Goal: Task Accomplishment & Management: Complete application form

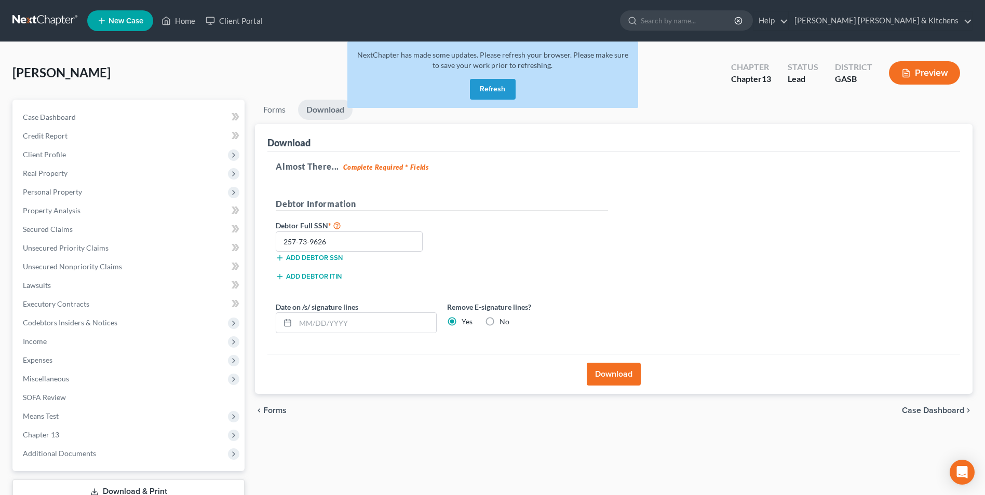
click at [487, 93] on button "Refresh" at bounding box center [493, 89] width 46 height 21
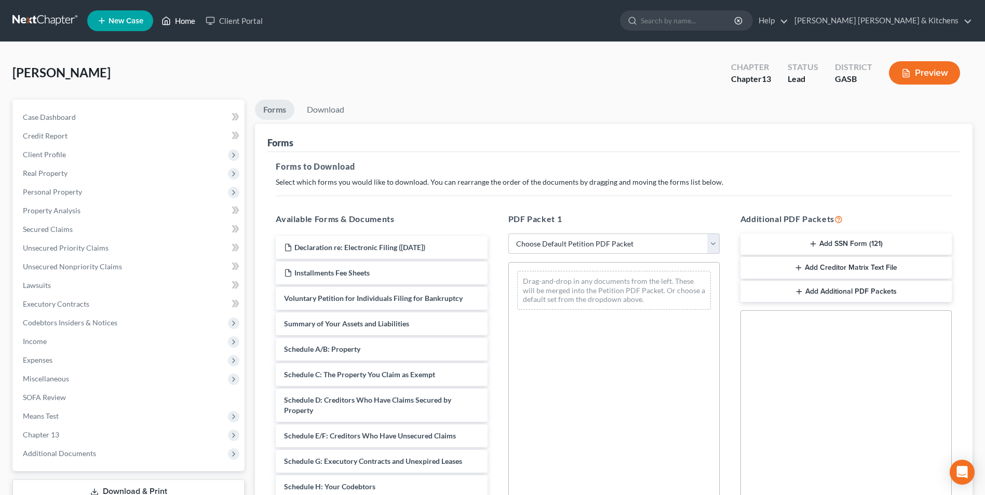
click at [185, 20] on link "Home" at bounding box center [178, 20] width 44 height 19
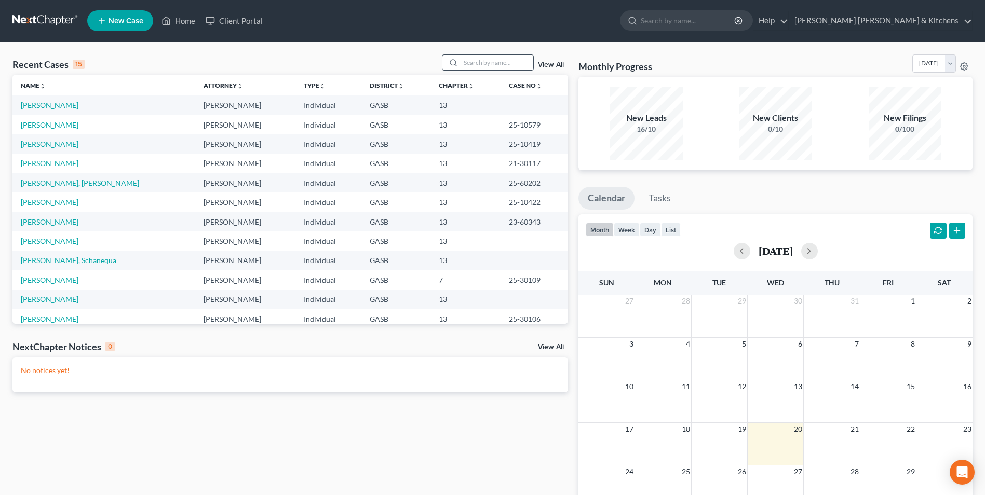
click at [494, 63] on input "search" at bounding box center [496, 62] width 73 height 15
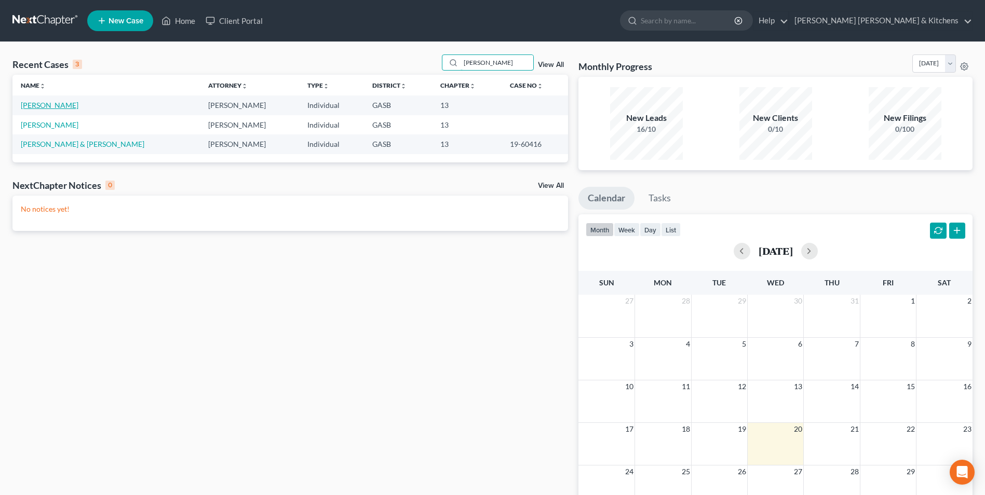
type input "snell"
click at [33, 106] on link "Snell, Kelvin" at bounding box center [50, 105] width 58 height 9
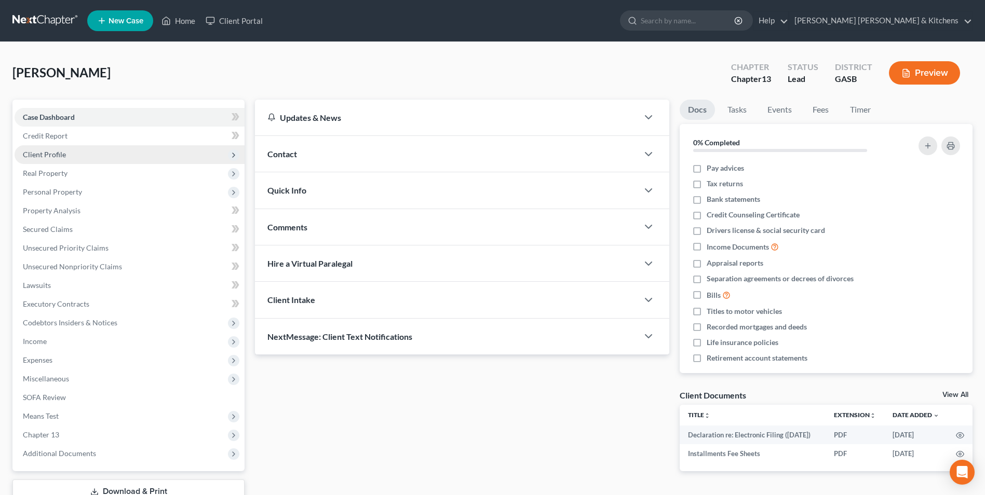
click at [56, 150] on span "Client Profile" at bounding box center [44, 154] width 43 height 9
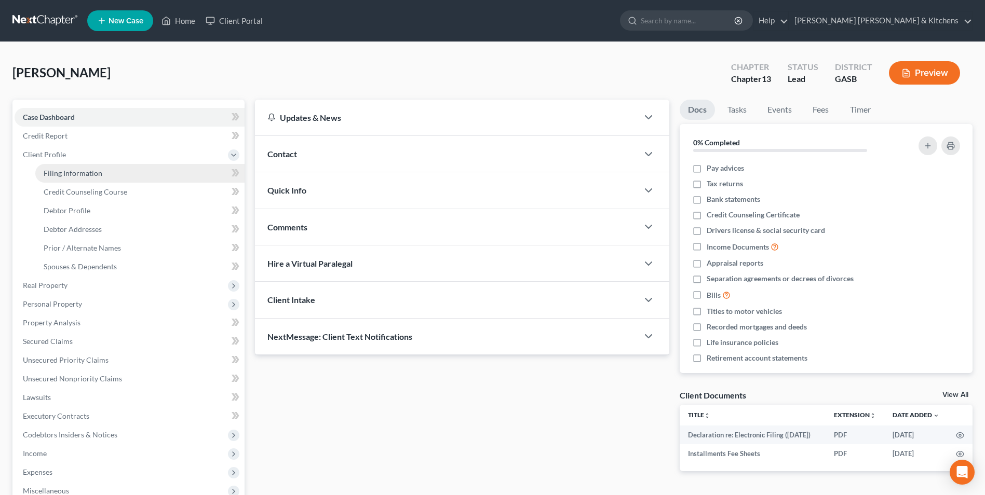
click at [61, 174] on span "Filing Information" at bounding box center [73, 173] width 59 height 9
select select "1"
select select "0"
select select "3"
select select "10"
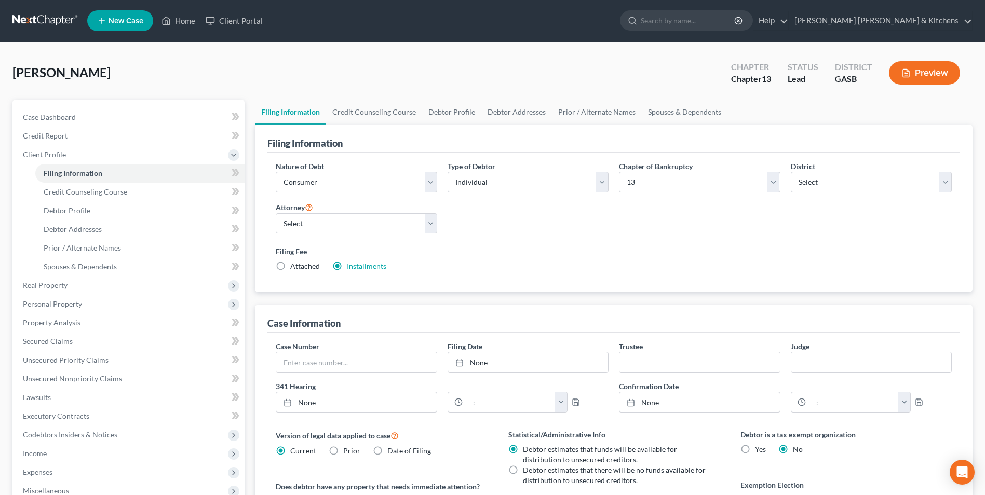
click at [290, 268] on label "Attached" at bounding box center [305, 266] width 30 height 10
click at [294, 268] on input "Attached" at bounding box center [297, 264] width 7 height 7
radio input "true"
radio input "false"
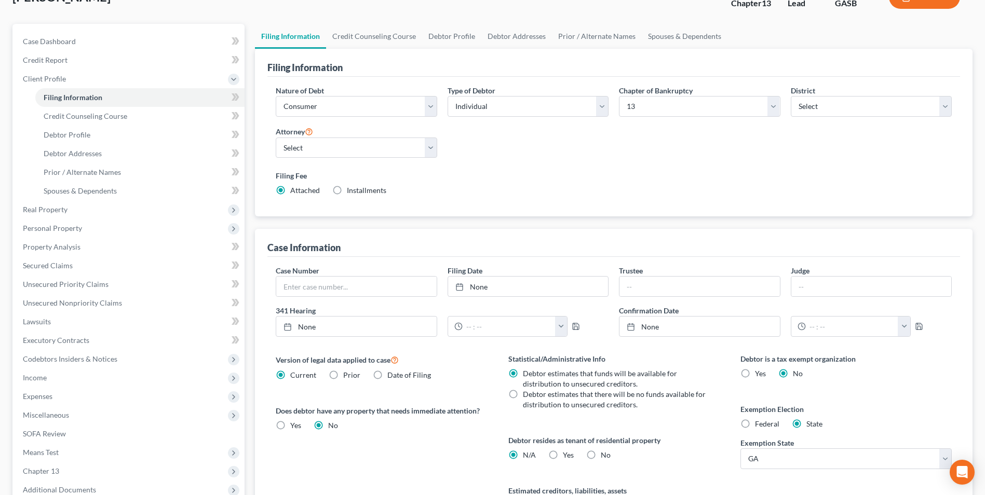
scroll to position [189, 0]
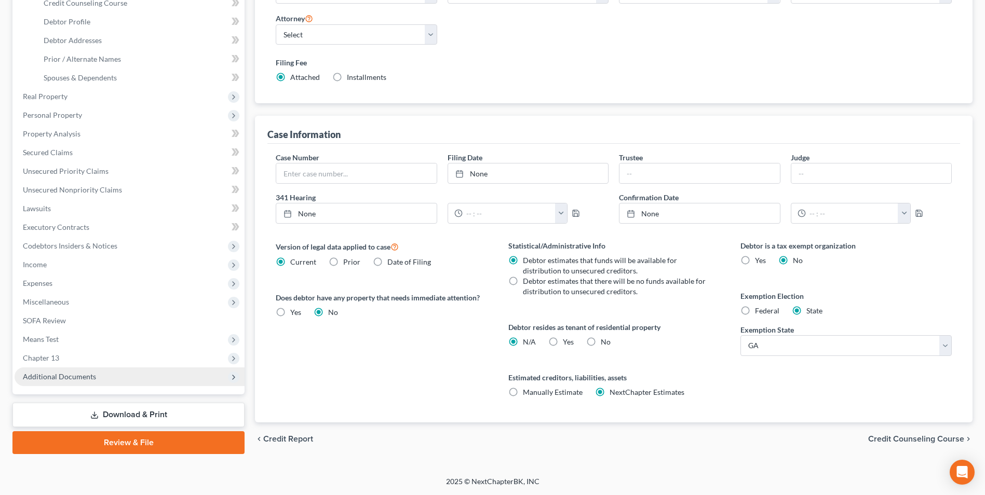
click at [32, 369] on span "Additional Documents" at bounding box center [130, 377] width 230 height 19
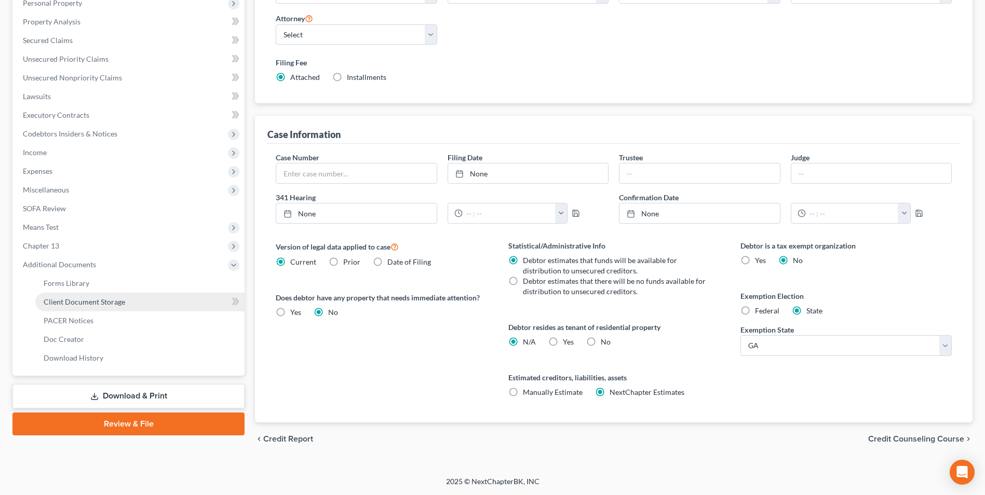
click at [63, 302] on span "Client Document Storage" at bounding box center [84, 301] width 81 height 9
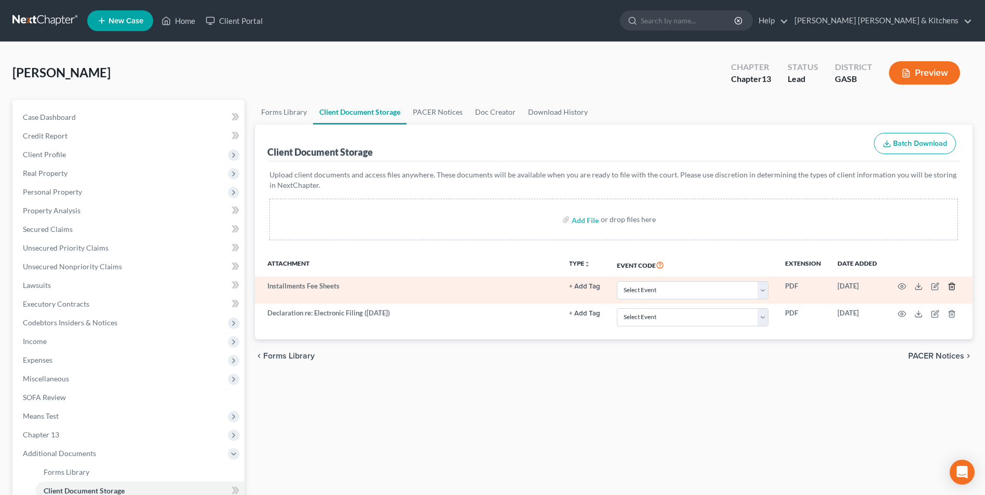
click at [949, 286] on icon "button" at bounding box center [951, 286] width 5 height 7
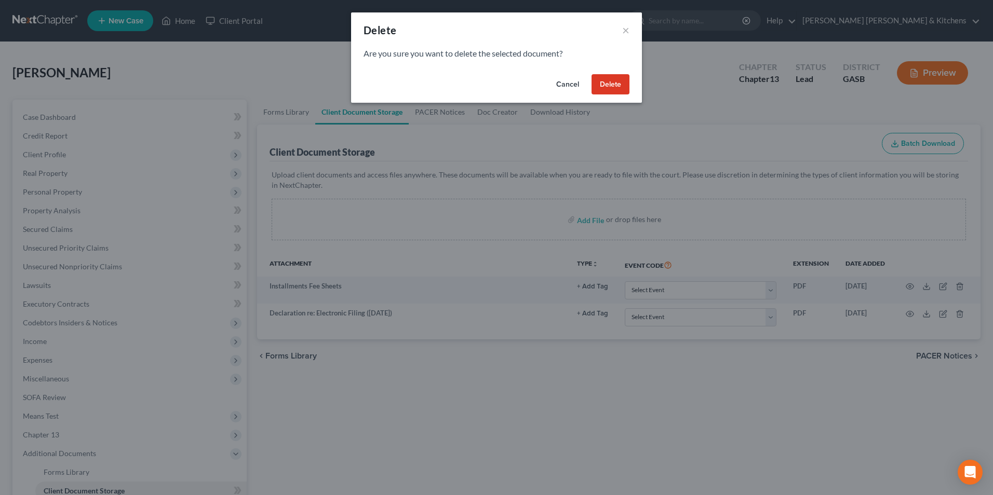
click at [614, 82] on button "Delete" at bounding box center [610, 84] width 38 height 21
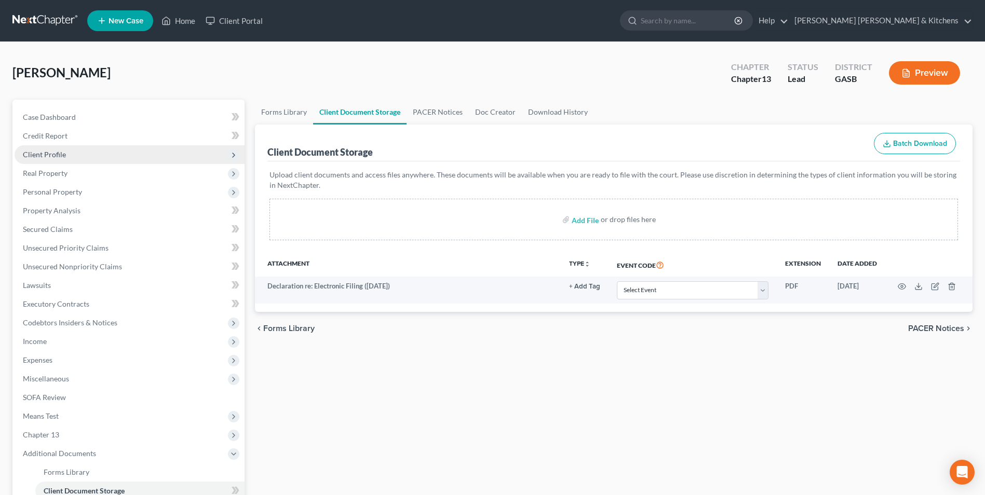
click at [56, 150] on span "Client Profile" at bounding box center [44, 154] width 43 height 9
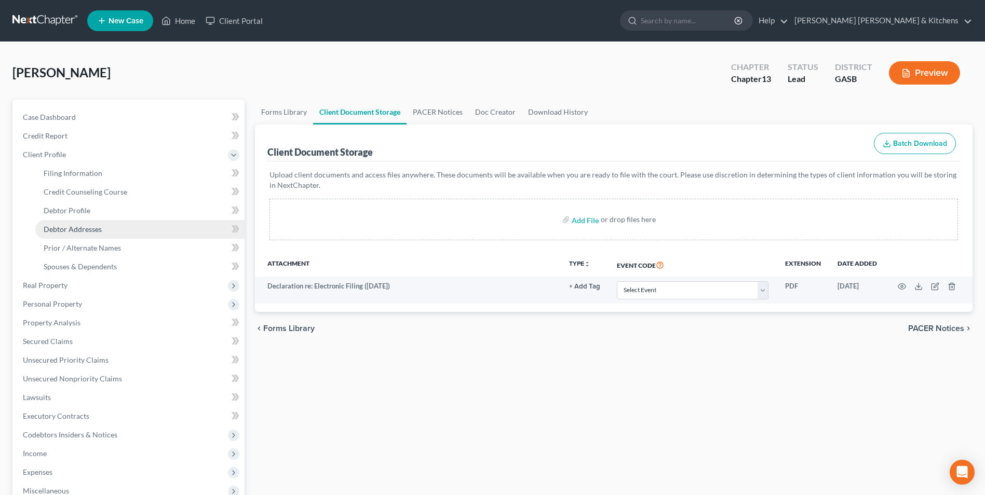
click at [61, 227] on span "Debtor Addresses" at bounding box center [73, 229] width 58 height 9
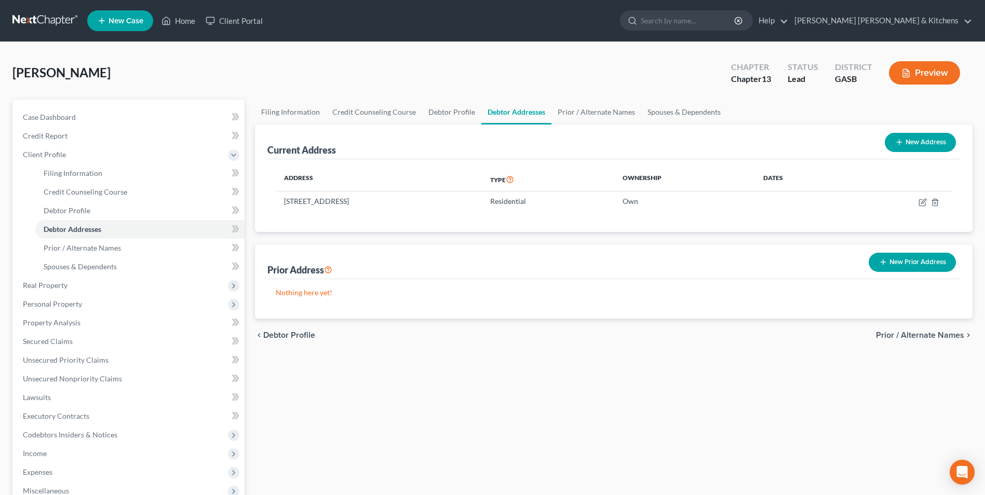
click at [918, 142] on button "New Address" at bounding box center [920, 142] width 71 height 19
select select "0"
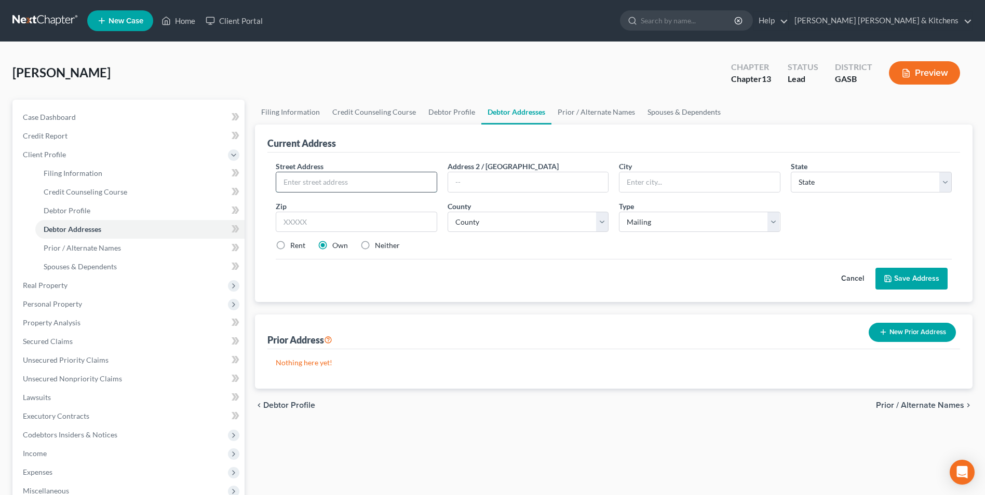
click at [382, 184] on input "text" at bounding box center [356, 182] width 160 height 20
type input "239 Hopewell Church Road"
type input "31788"
type input "White House"
select select "44"
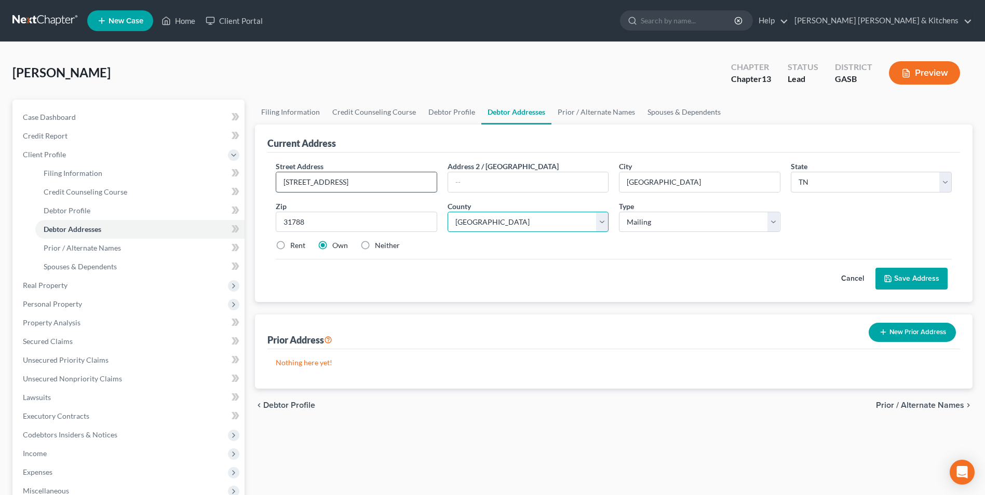
select select "83"
click at [597, 224] on select "County Anderson County Bedford County Benton County Bledsoe County Blount Count…" at bounding box center [527, 222] width 161 height 21
click at [354, 223] on input "31788" at bounding box center [356, 222] width 161 height 21
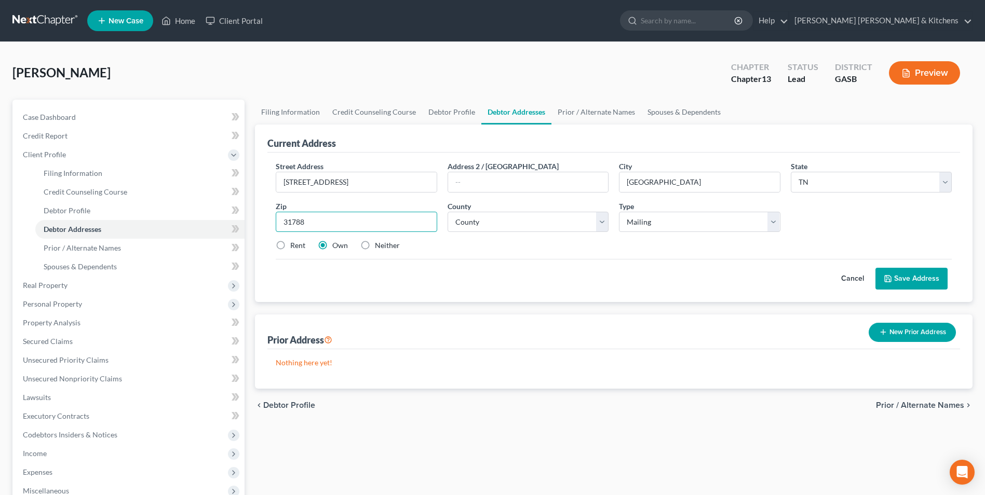
click at [395, 224] on input "31788" at bounding box center [356, 222] width 161 height 21
select select "14"
click at [375, 224] on input "31788" at bounding box center [356, 222] width 161 height 21
type input "31768"
type input "Moultrie"
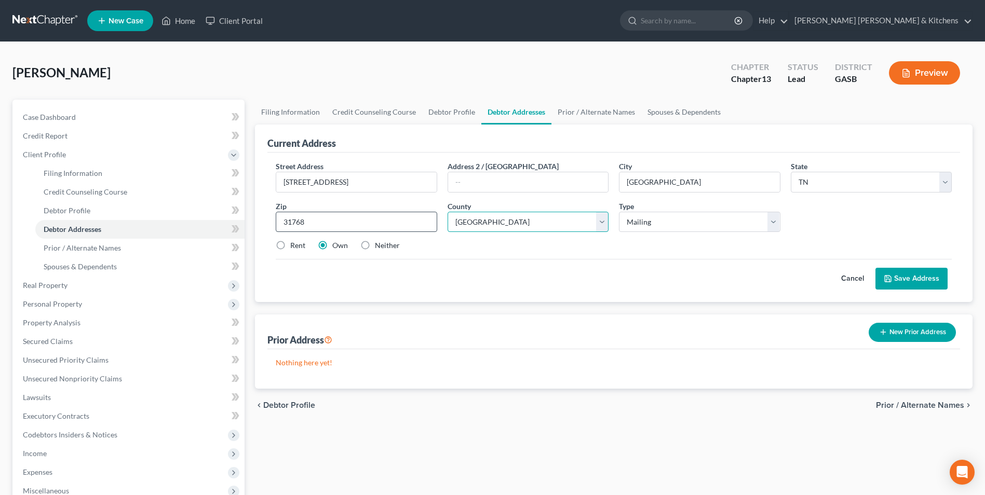
select select "10"
click at [375, 224] on input "31768" at bounding box center [356, 222] width 161 height 21
select select "34"
click at [375, 248] on label "Neither" at bounding box center [387, 245] width 25 height 10
click at [379, 247] on input "Neither" at bounding box center [382, 243] width 7 height 7
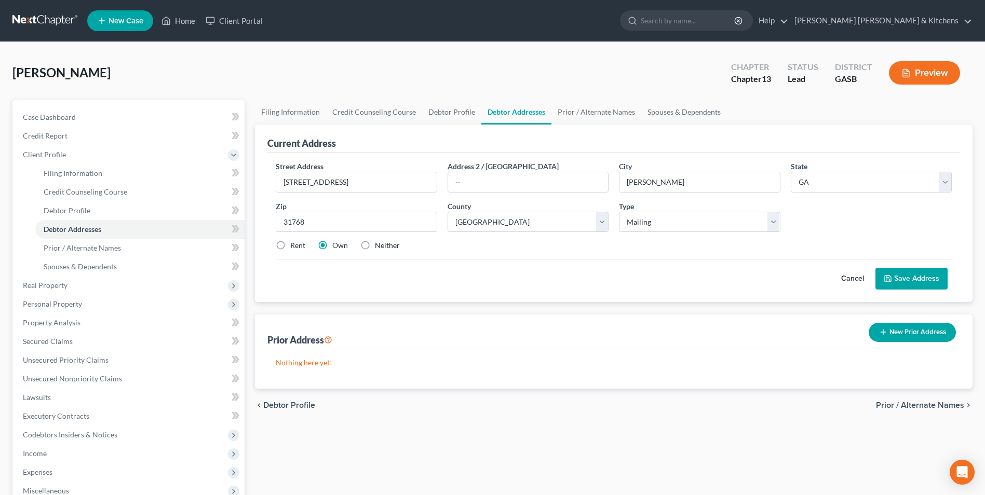
radio input "true"
click at [927, 278] on button "Save Address" at bounding box center [911, 279] width 72 height 22
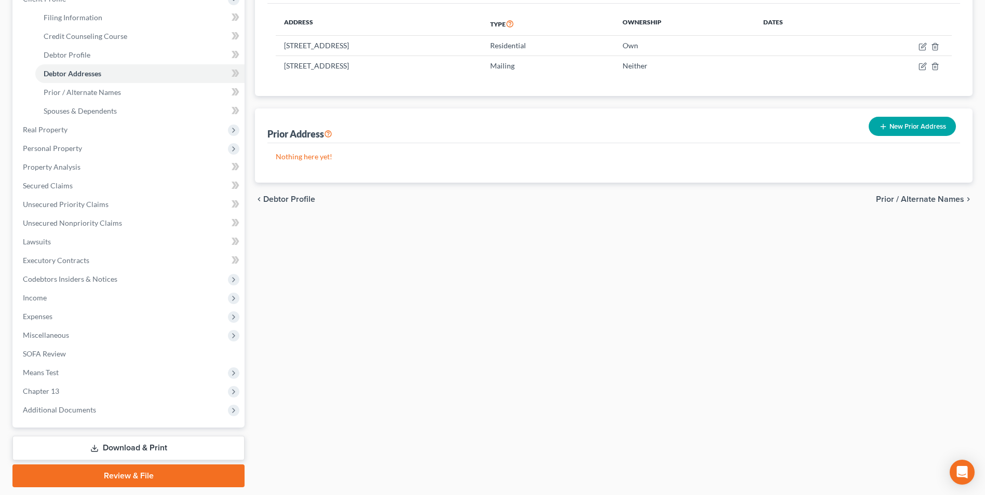
click at [115, 446] on link "Download & Print" at bounding box center [128, 448] width 232 height 24
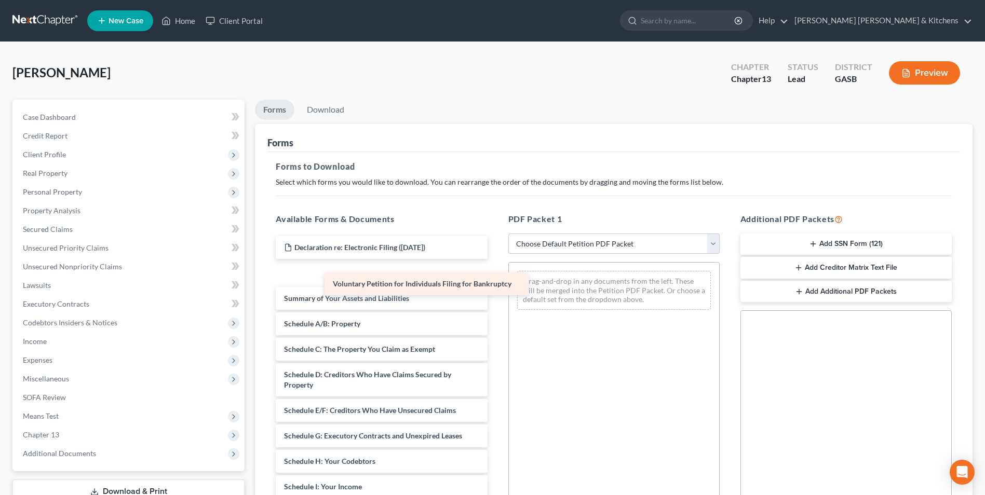
drag, startPoint x: 358, startPoint y: 266, endPoint x: 546, endPoint y: 276, distance: 188.2
click at [495, 277] on div "Voluntary Petition for Individuals Filing for Bankruptcy Declaration re: Electr…" at bounding box center [381, 479] width 228 height 486
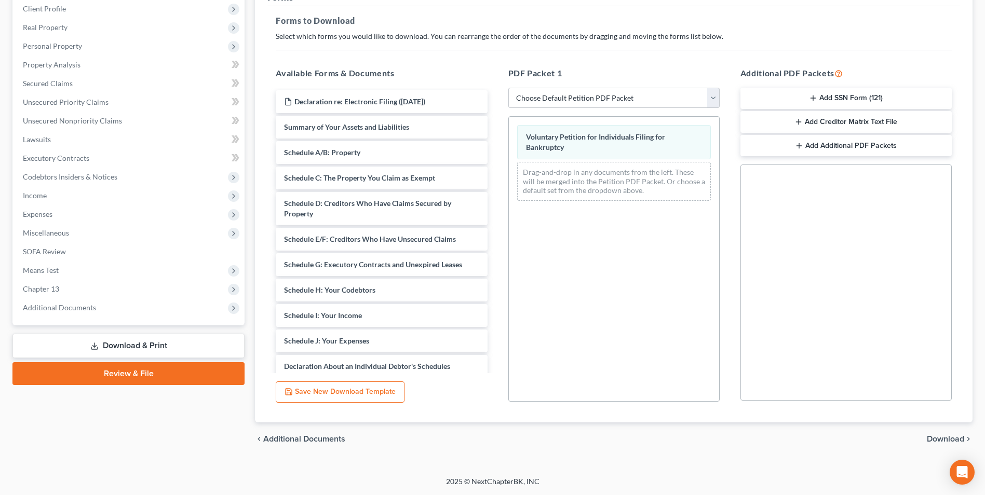
click at [942, 440] on span "Download" at bounding box center [945, 439] width 37 height 8
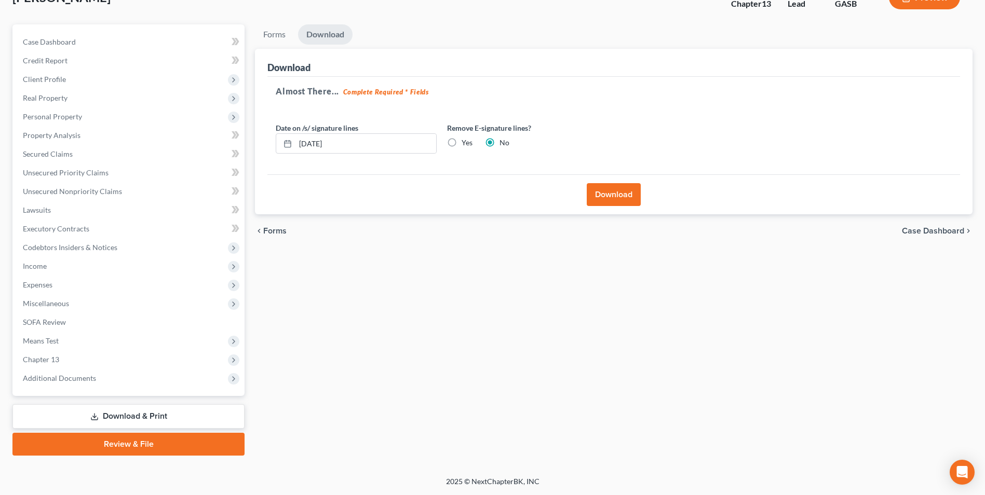
scroll to position [75, 0]
click at [641, 193] on button "Download" at bounding box center [614, 194] width 54 height 23
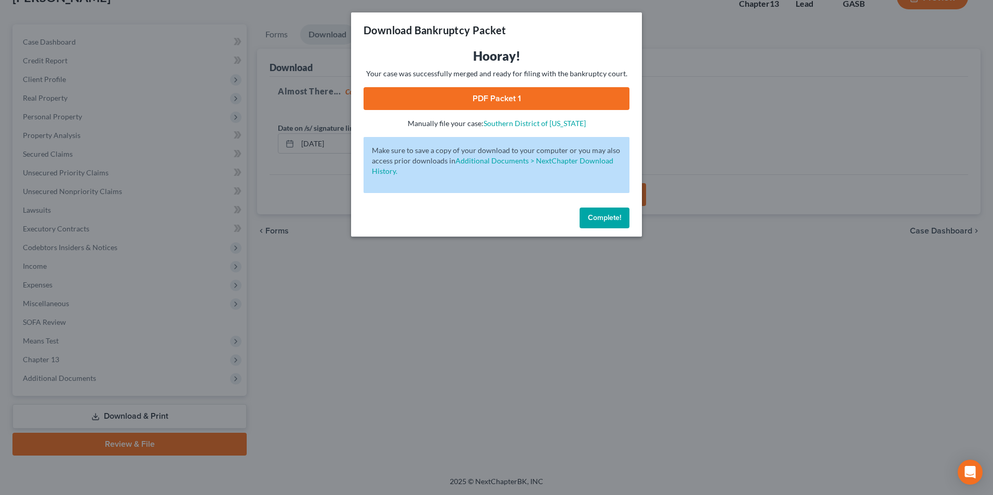
click at [450, 100] on link "PDF Packet 1" at bounding box center [496, 98] width 266 height 23
click at [358, 359] on div "Download Bankruptcy Packet Hooray! Your case was successfully merged and ready …" at bounding box center [496, 247] width 993 height 495
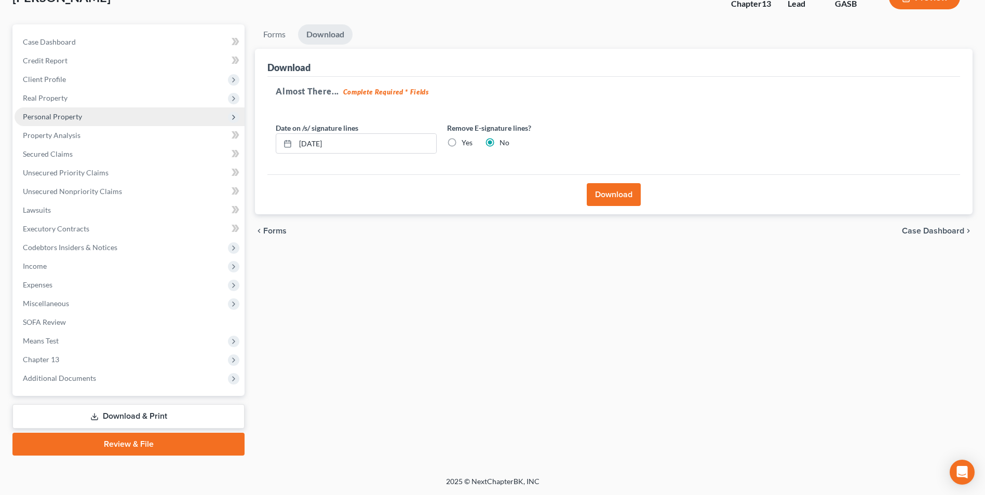
click at [33, 114] on span "Personal Property" at bounding box center [52, 116] width 59 height 9
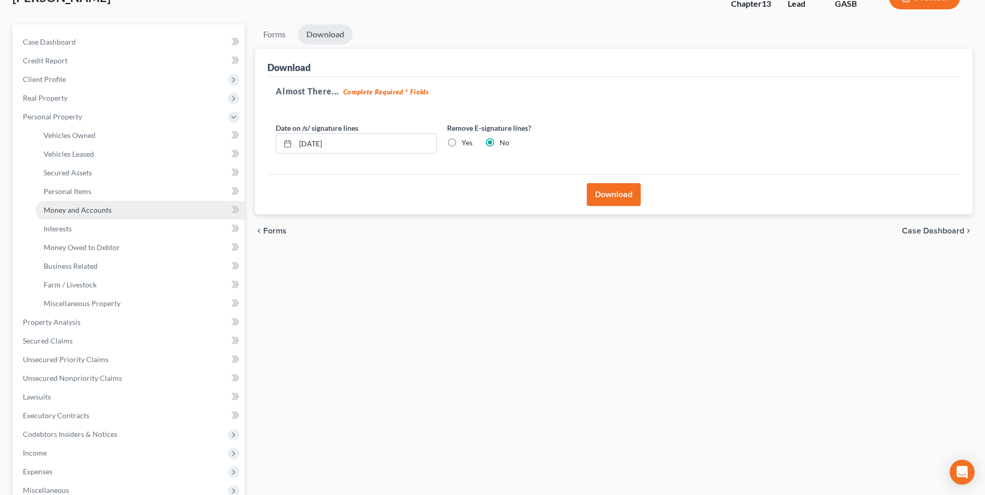
click at [68, 208] on span "Money and Accounts" at bounding box center [78, 210] width 68 height 9
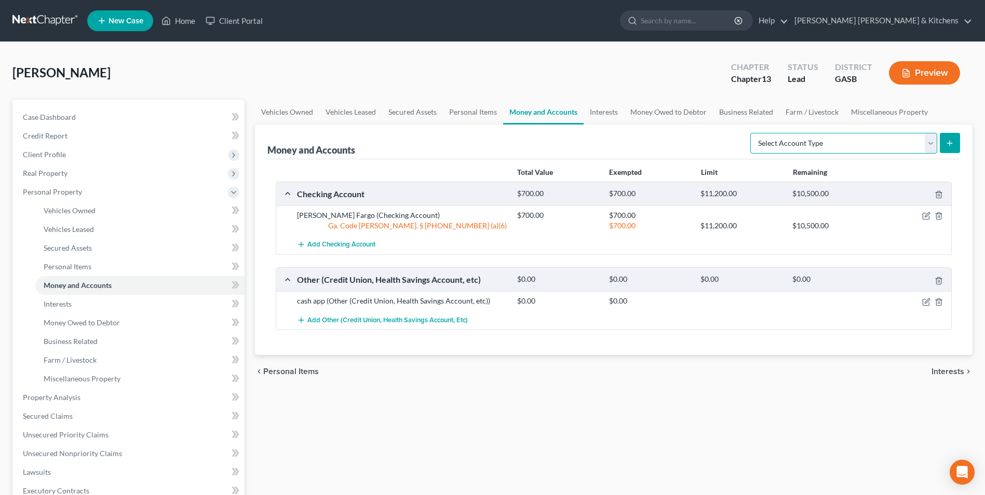
click at [847, 152] on select "Select Account Type Brokerage Cash on Hand Certificates of Deposit Checking Acc…" at bounding box center [843, 143] width 187 height 21
select select "savings"
click at [752, 133] on select "Select Account Type Brokerage Cash on Hand Certificates of Deposit Checking Acc…" at bounding box center [843, 143] width 187 height 21
click at [949, 142] on line "submit" at bounding box center [949, 143] width 0 height 5
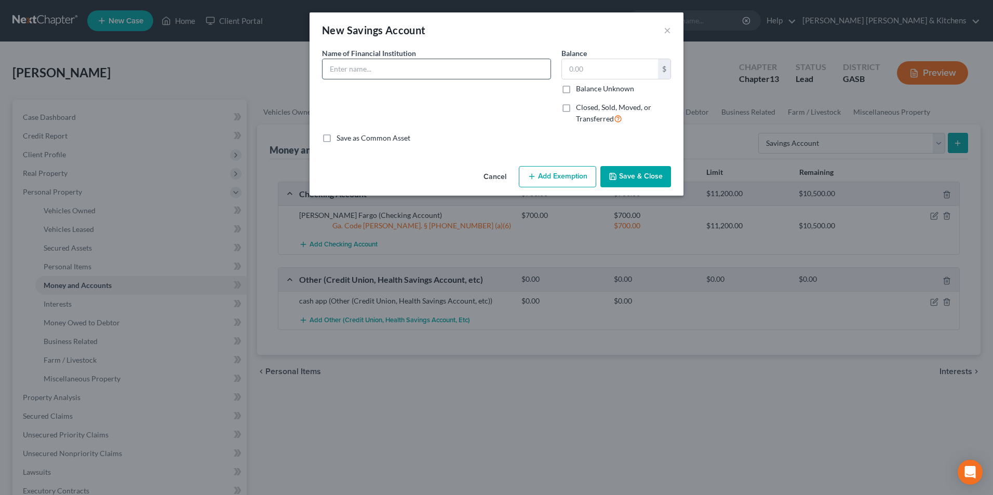
click at [410, 72] on input "text" at bounding box center [436, 69] width 228 height 20
type input "Navy FCU"
type input "50"
click at [556, 178] on button "Add Exemption" at bounding box center [557, 177] width 77 height 22
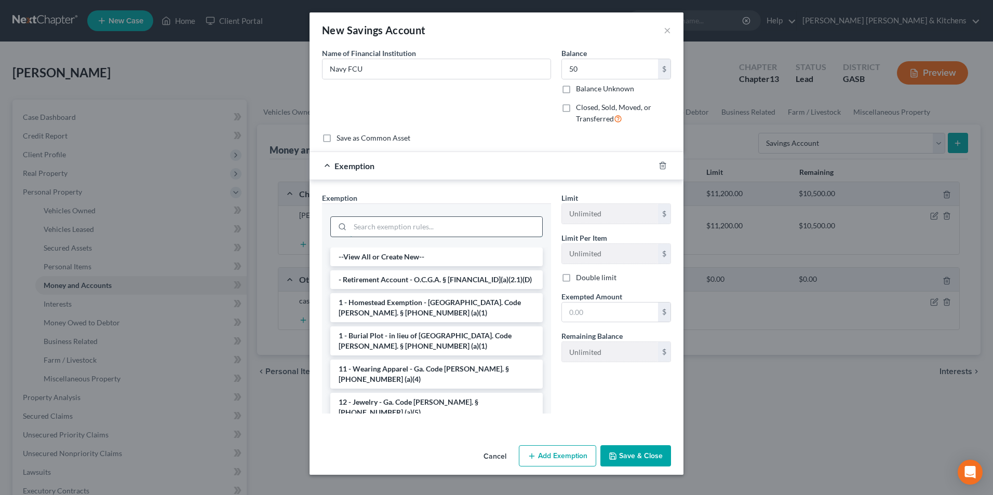
click at [432, 227] on input "search" at bounding box center [446, 227] width 192 height 20
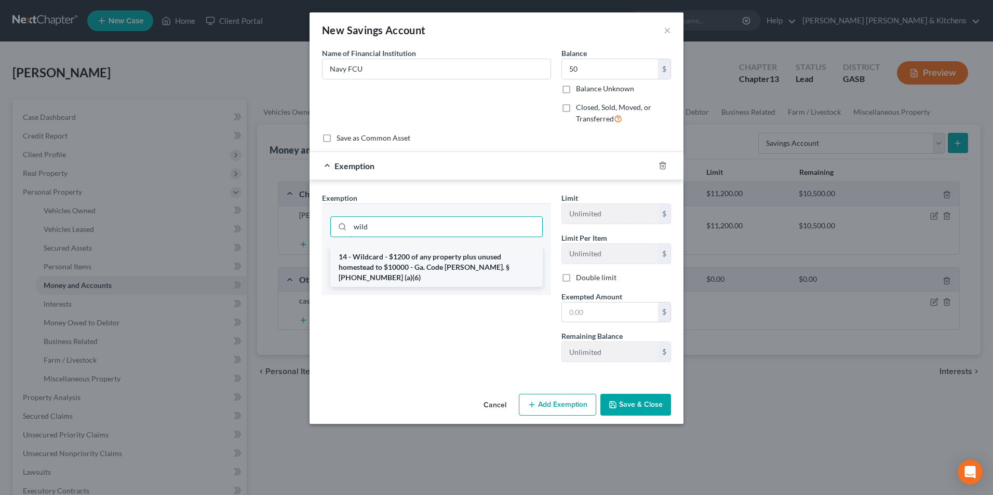
type input "wild"
click at [424, 262] on li "14 - Wildcard - $1200 of any property plus unused homestead to $10000 - Ga. Cod…" at bounding box center [436, 267] width 212 height 39
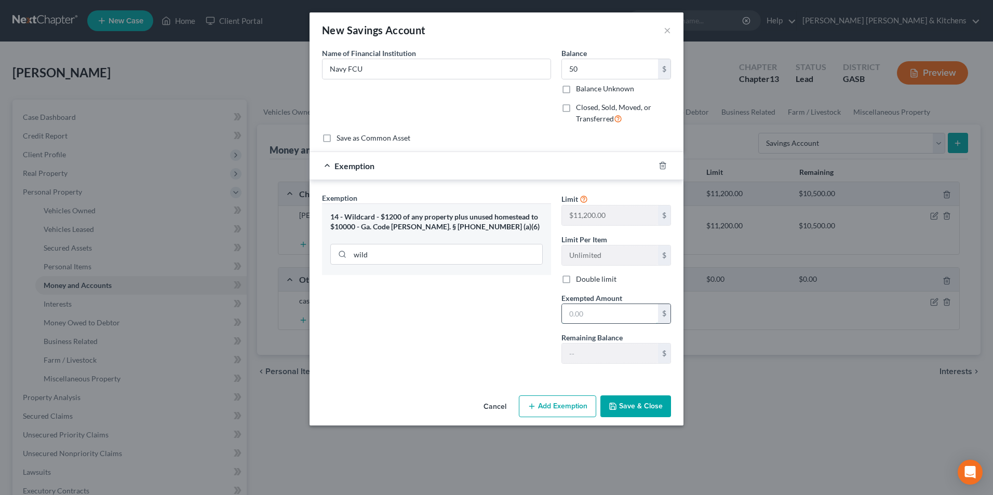
click at [565, 314] on input "text" at bounding box center [610, 314] width 96 height 20
type input "50.00"
click at [645, 412] on button "Save & Close" at bounding box center [635, 407] width 71 height 22
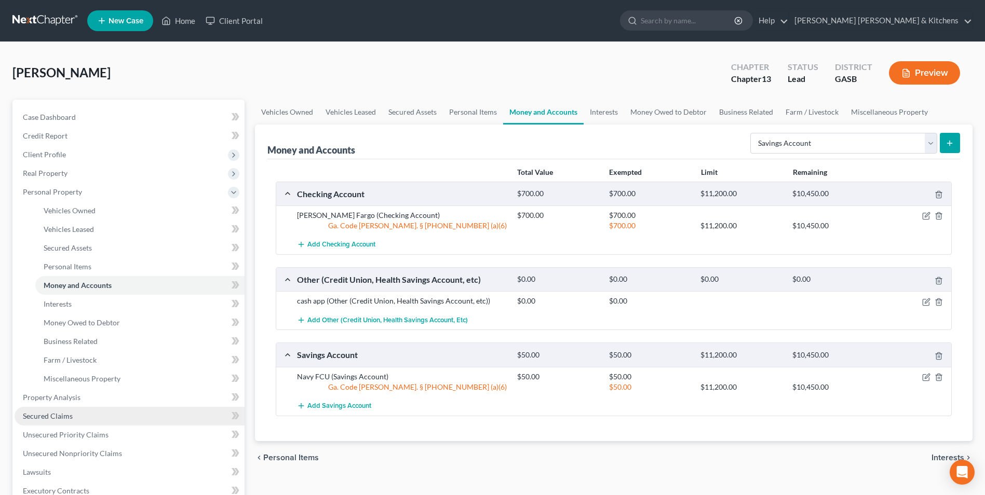
click at [49, 416] on span "Secured Claims" at bounding box center [48, 416] width 50 height 9
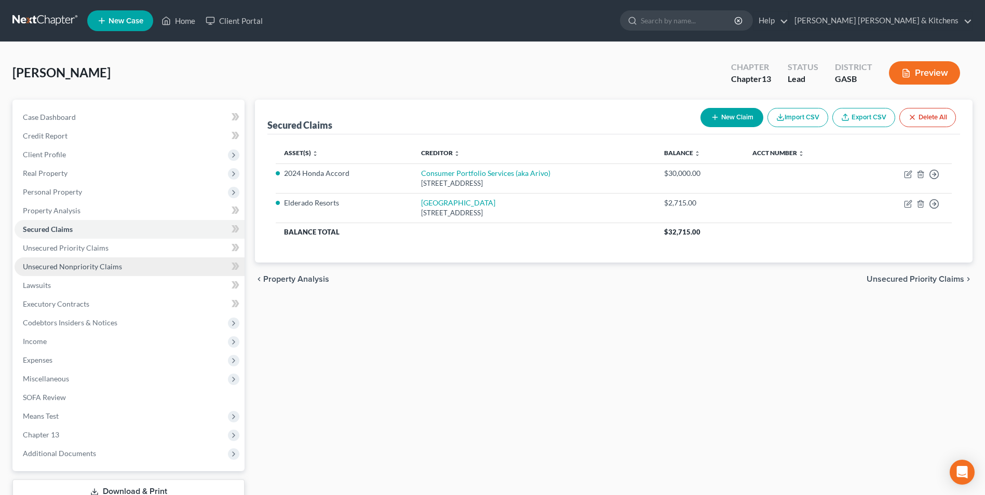
click at [62, 267] on span "Unsecured Nonpriority Claims" at bounding box center [72, 266] width 99 height 9
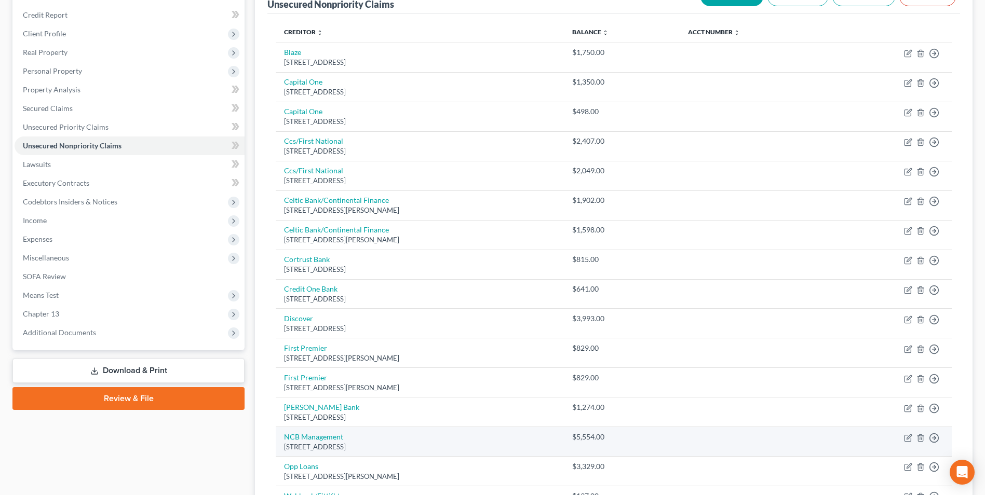
scroll to position [208, 0]
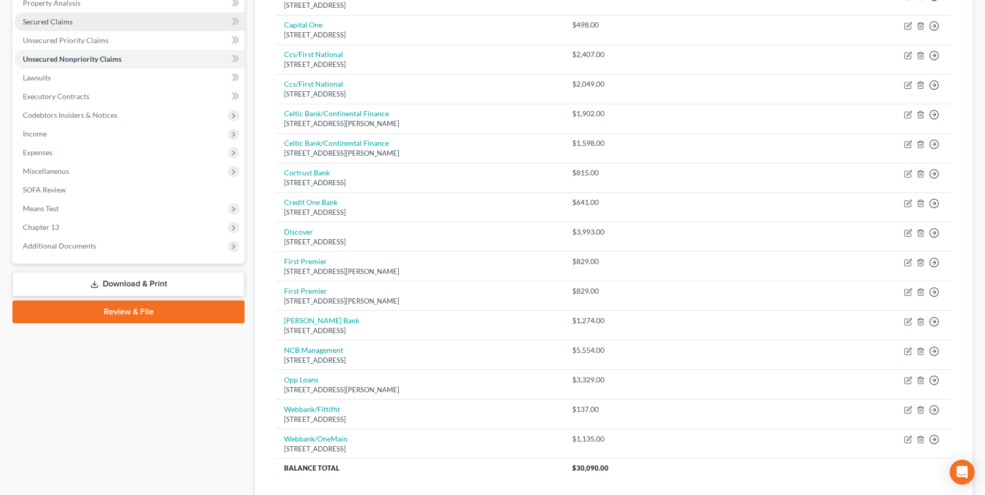
click at [44, 23] on span "Secured Claims" at bounding box center [48, 21] width 50 height 9
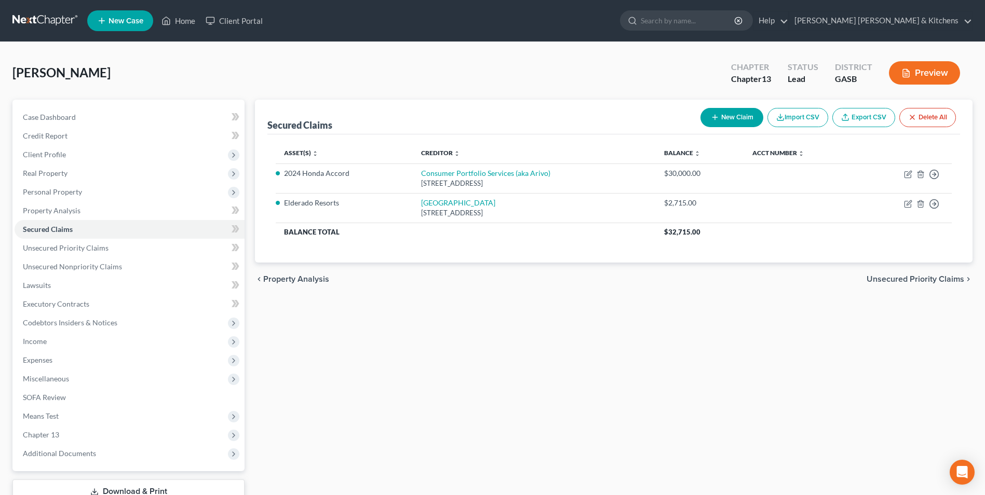
click at [718, 116] on button "New Claim" at bounding box center [731, 117] width 63 height 19
select select "0"
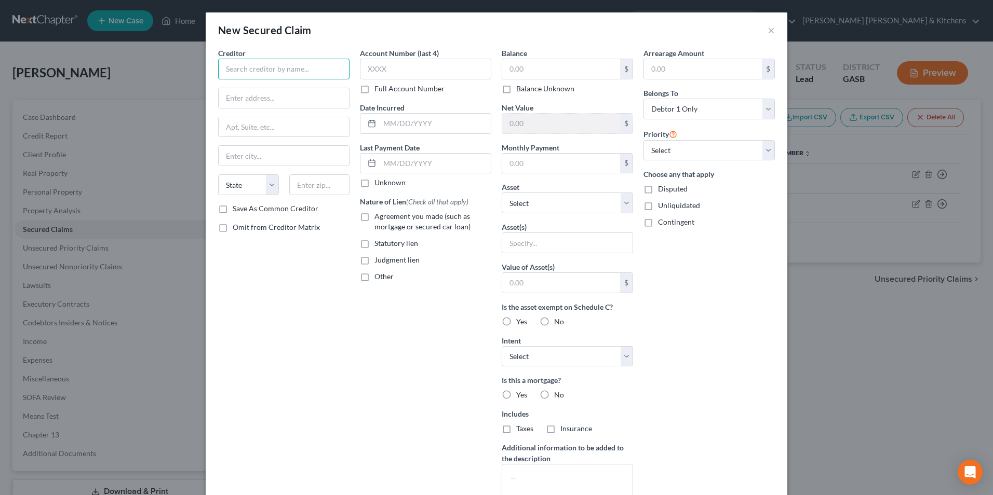
click at [263, 70] on input "text" at bounding box center [283, 69] width 131 height 21
type input "Velocity Investments assignee Upstart"
type input "c/o Roy D Reagin Jr"
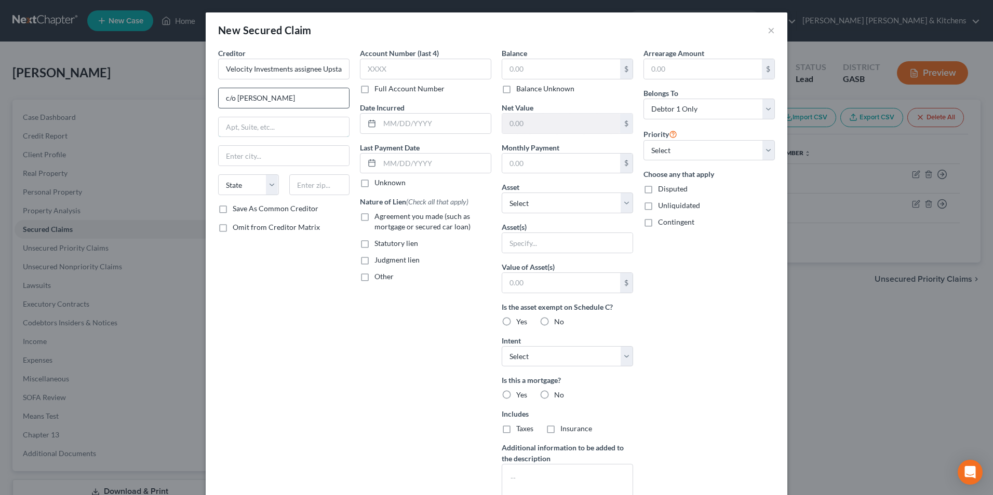
type input "3100 Breckinridge Blvd, Ste 722"
type input "Duluth"
type input "30096"
select select "10"
type input "c/o Roosen Varchetti & Oliver"
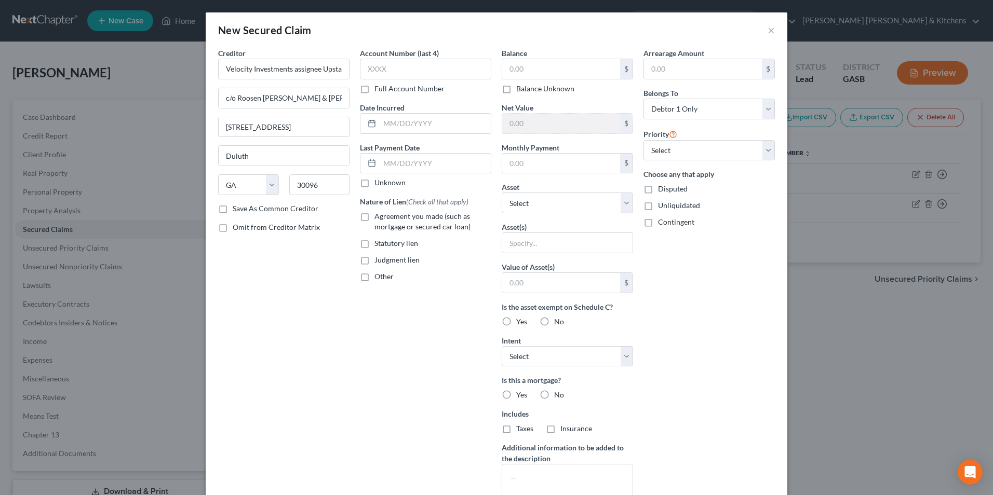
click at [374, 260] on label "Judgment lien" at bounding box center [396, 260] width 45 height 10
click at [378, 260] on input "Judgment lien" at bounding box center [381, 258] width 7 height 7
checkbox input "true"
click at [531, 70] on input "text" at bounding box center [561, 69] width 118 height 20
type input "4,774.79"
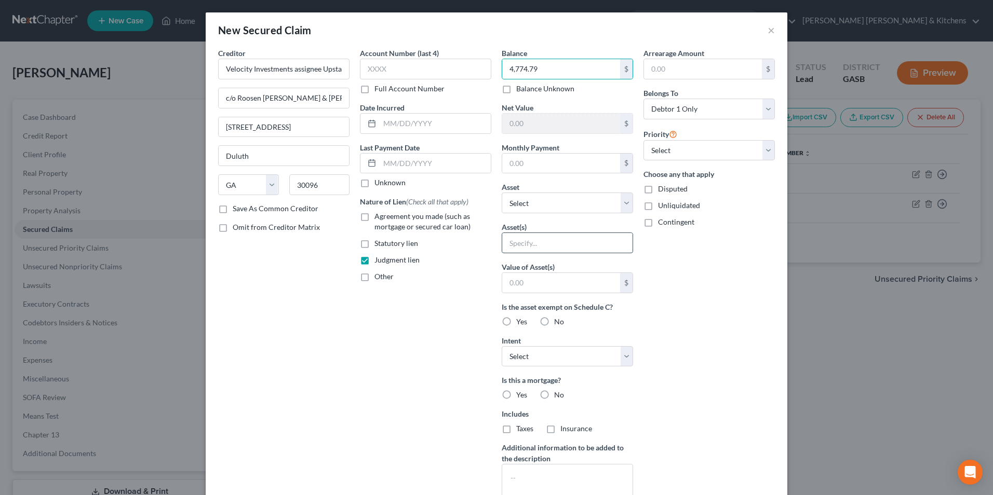
click at [521, 251] on input "text" at bounding box center [567, 243] width 130 height 20
type input "pending judgment"
click at [513, 287] on input "text" at bounding box center [561, 283] width 118 height 20
type input "0.00"
click at [371, 60] on input "text" at bounding box center [425, 69] width 131 height 21
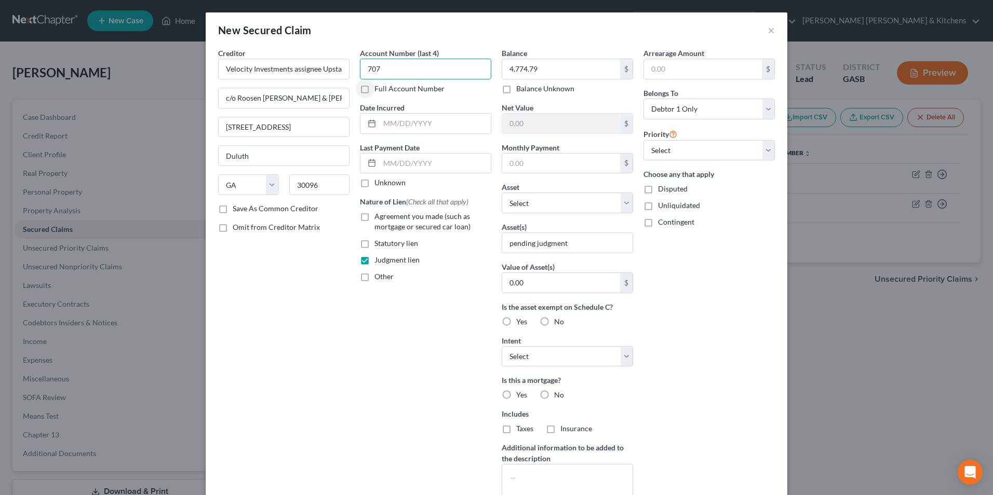
click at [363, 70] on input "707" at bounding box center [425, 69] width 131 height 21
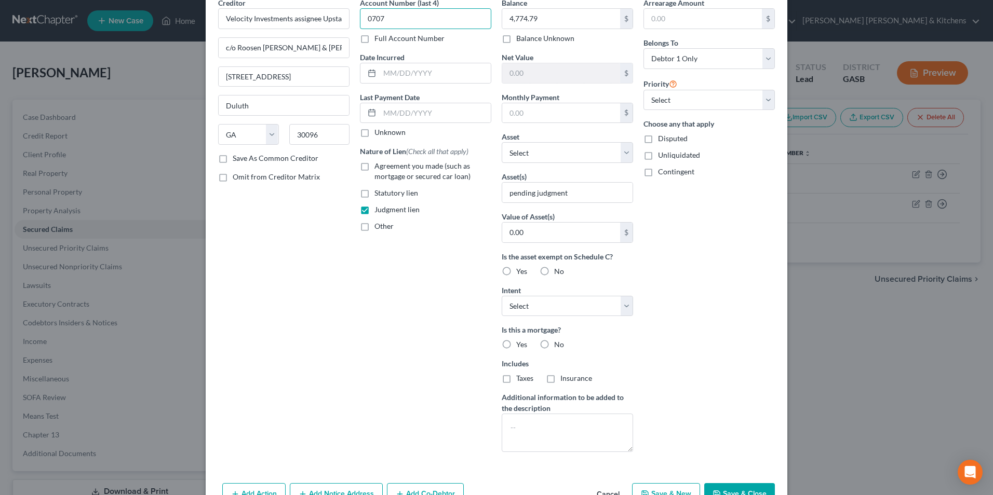
scroll to position [81, 0]
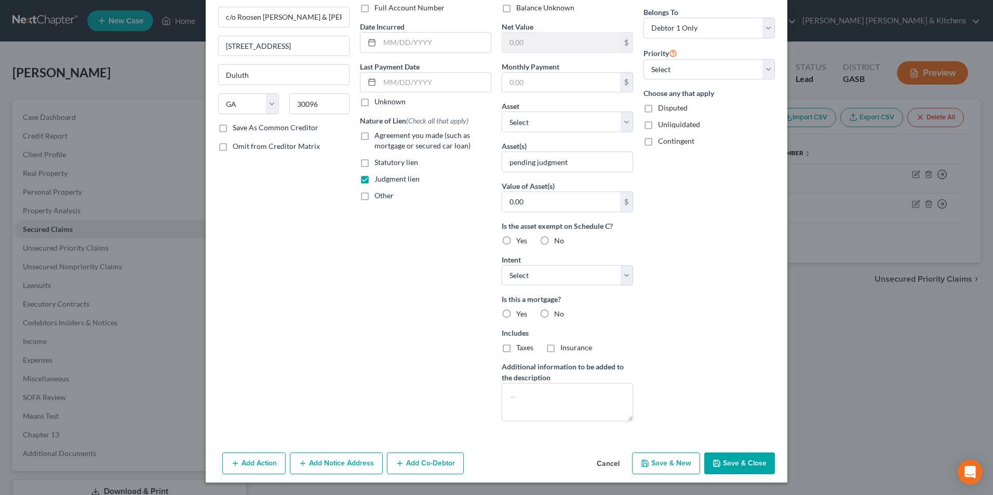
type input "0707"
click at [737, 462] on button "Save & Close" at bounding box center [739, 464] width 71 height 22
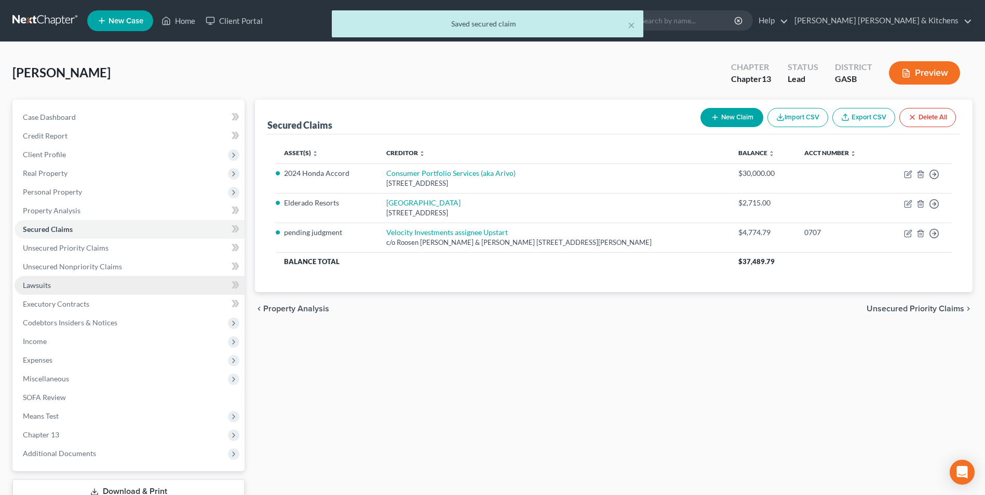
click at [26, 286] on span "Lawsuits" at bounding box center [37, 285] width 28 height 9
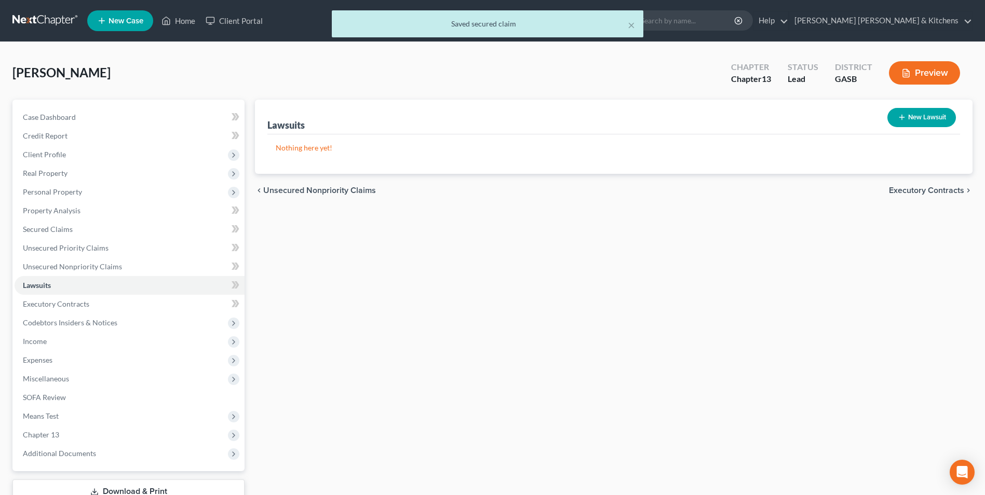
click at [908, 115] on button "New Lawsuit" at bounding box center [921, 117] width 69 height 19
select select "0"
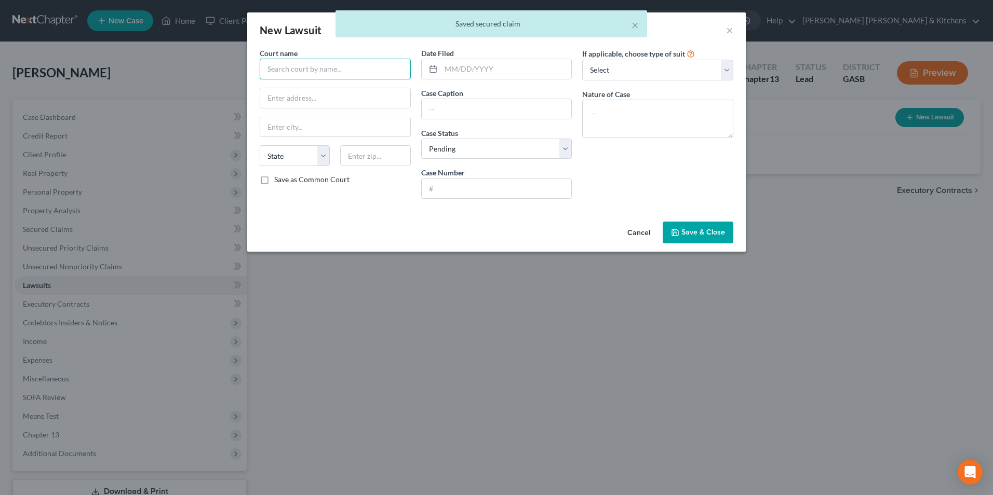
click at [296, 74] on input "text" at bounding box center [335, 69] width 151 height 21
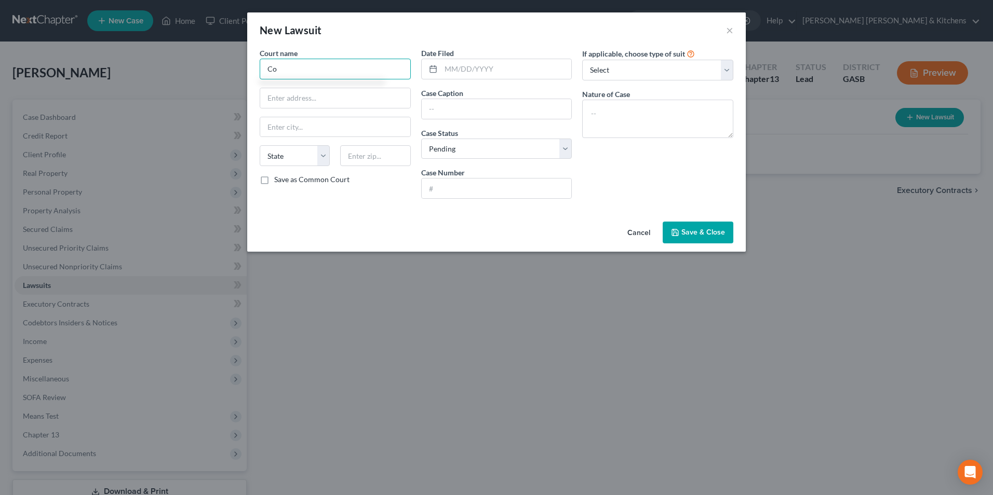
type input "C"
type input "Magistrate Court Colquitt County"
type input "4"
type input "101 E Central Avenue"
type input "3"
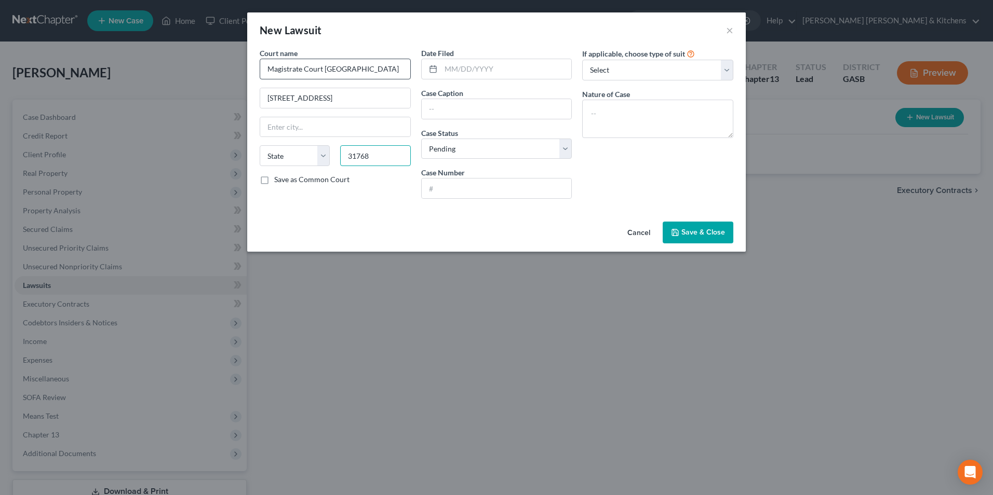
type input "31768"
type input "Moultrie"
select select "10"
click at [475, 78] on input "text" at bounding box center [506, 69] width 131 height 20
type input "07/07/2025"
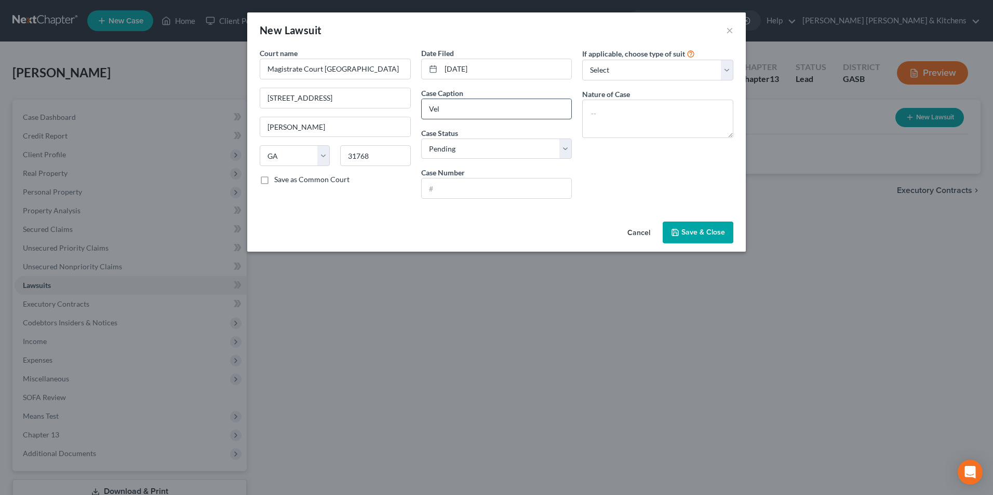
type input "Velocity Investments LLC as assignee of Upstart Network Inc"
click at [515, 111] on input "Velocity Investments LLC as assignee of Upstart Network Inc" at bounding box center [497, 109] width 150 height 20
click at [494, 186] on input "text" at bounding box center [497, 189] width 150 height 20
type input "25-1187CS"
click at [654, 113] on textarea at bounding box center [657, 119] width 151 height 38
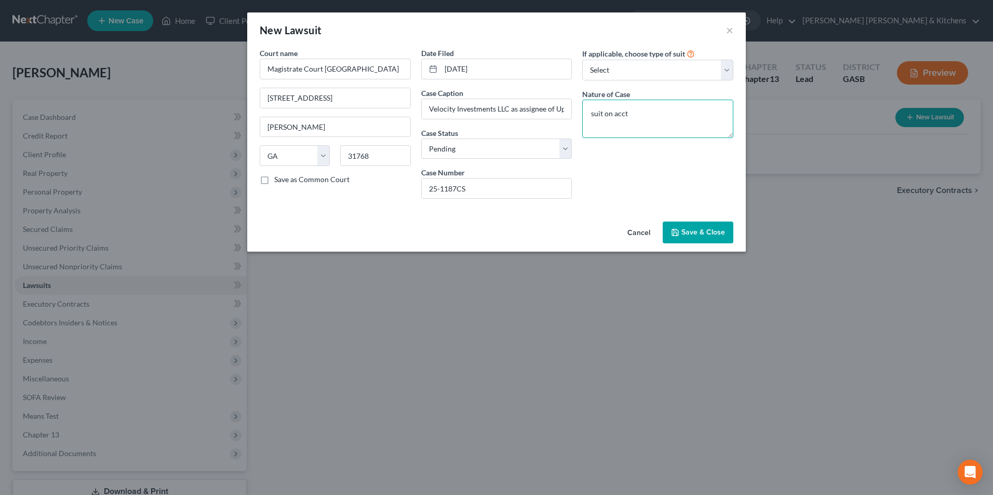
type textarea "suit on acct"
click at [718, 234] on span "Save & Close" at bounding box center [703, 232] width 44 height 9
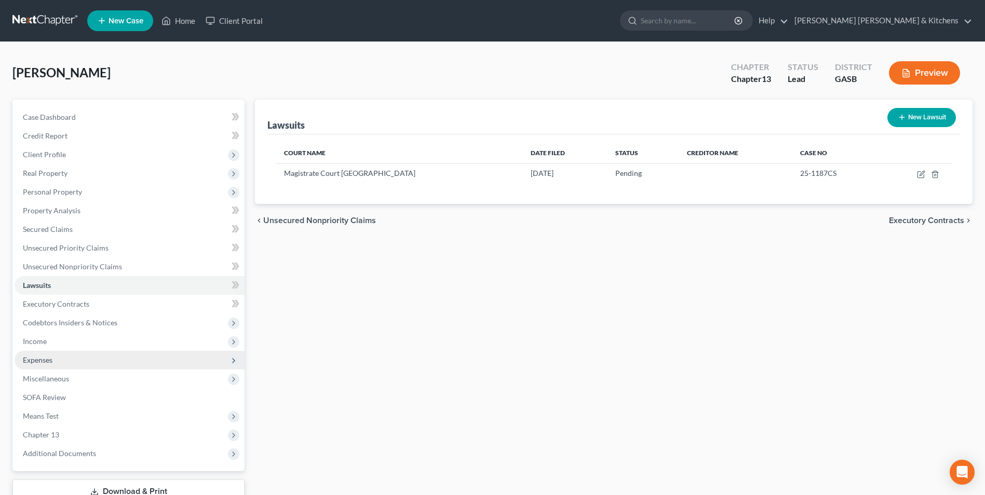
click at [50, 362] on span "Expenses" at bounding box center [38, 360] width 30 height 9
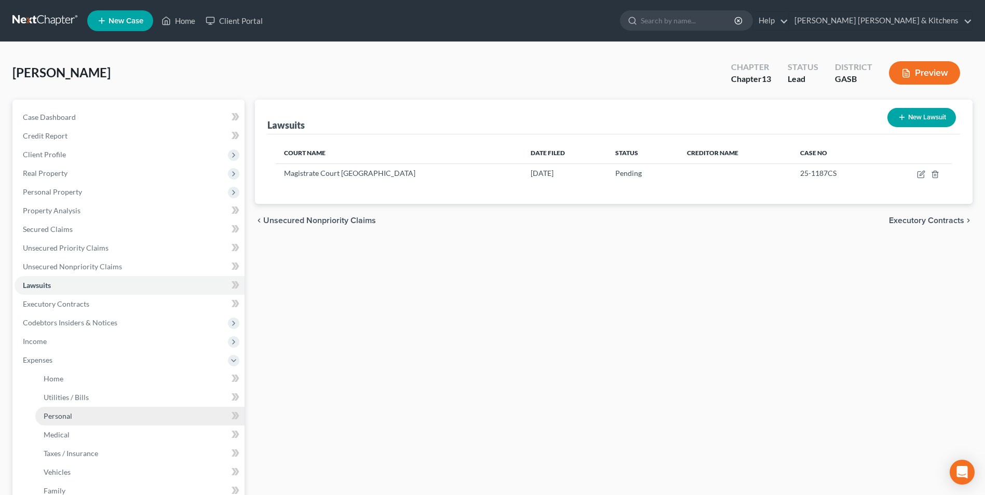
click at [50, 421] on link "Personal" at bounding box center [139, 416] width 209 height 19
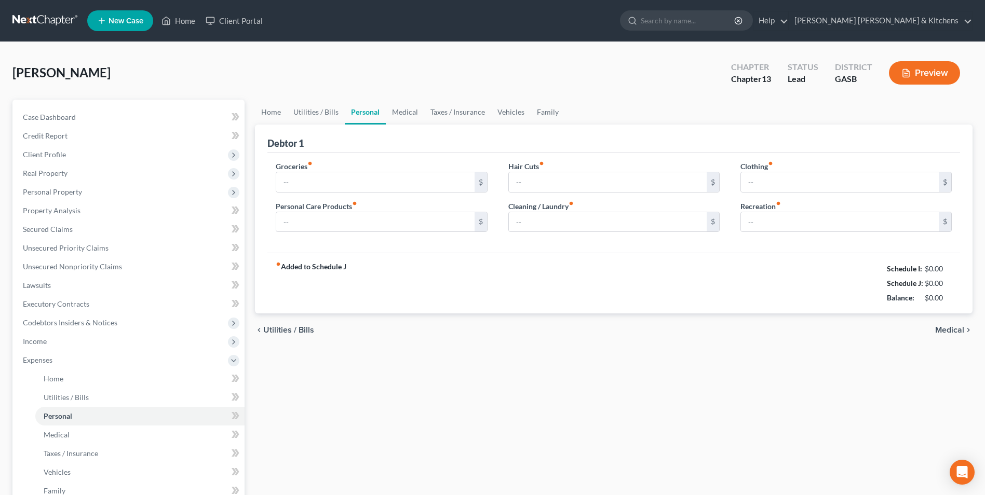
type input "600.00"
type input "0.00"
type input "100.00"
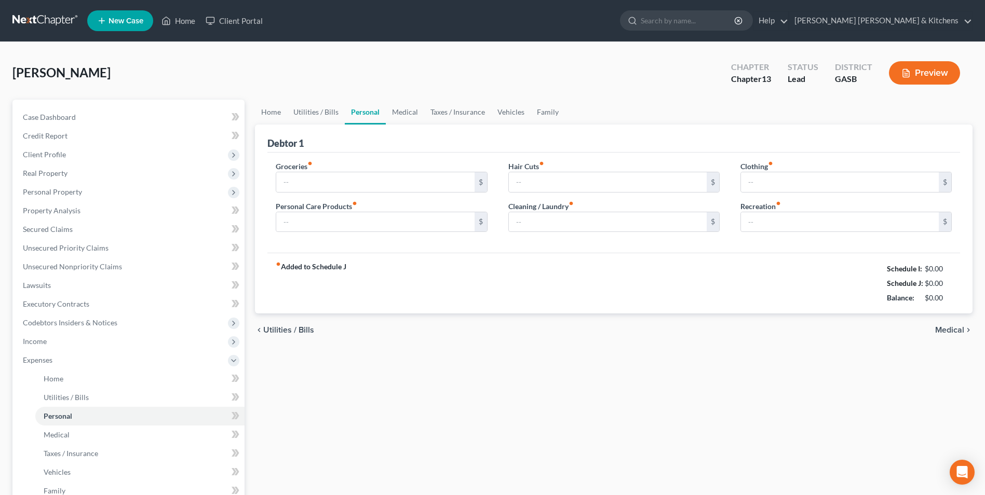
type input "0.00"
click at [795, 185] on input "100.00" at bounding box center [840, 182] width 198 height 20
type input "0.00"
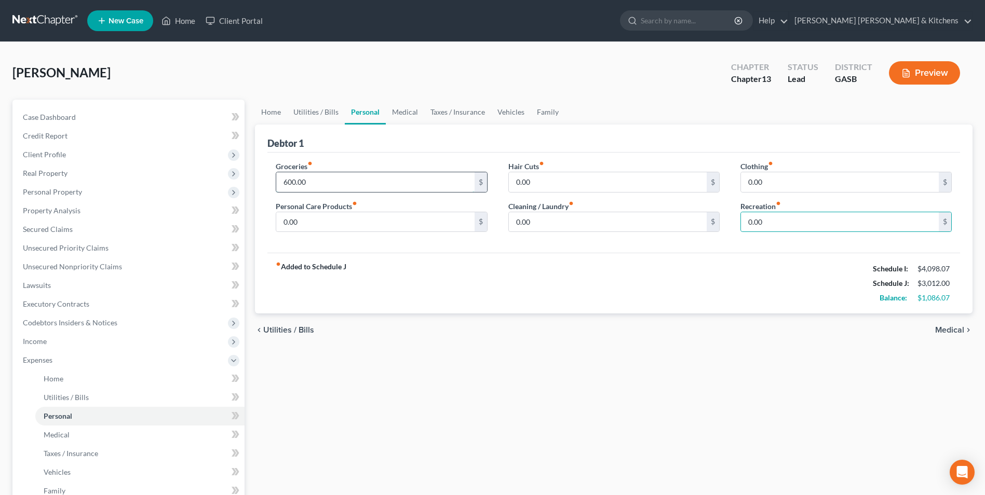
click at [323, 184] on input "600.00" at bounding box center [375, 182] width 198 height 20
type input "5"
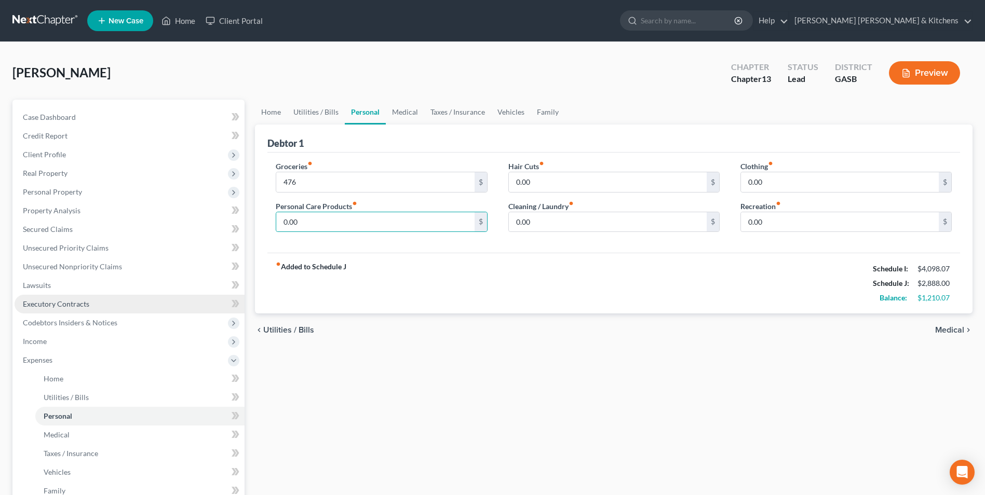
click at [46, 302] on span "Executory Contracts" at bounding box center [56, 304] width 66 height 9
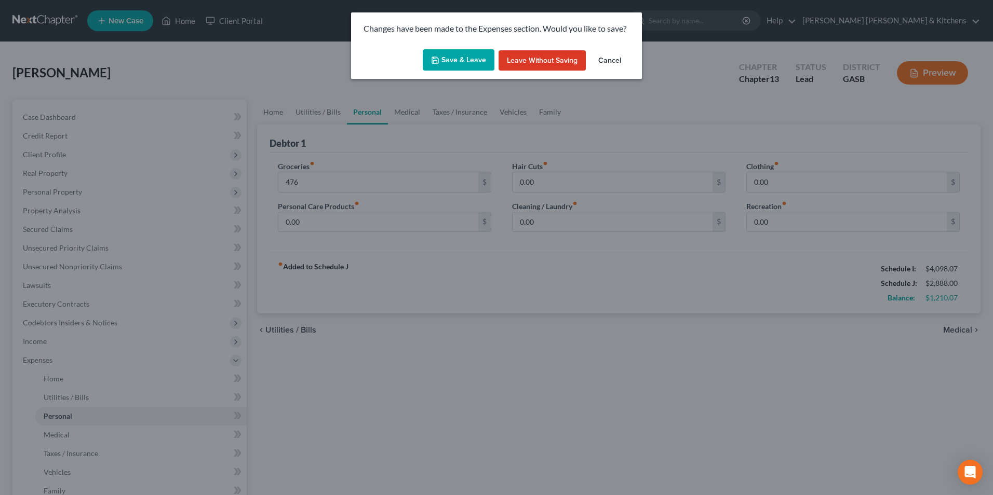
click at [433, 62] on icon "button" at bounding box center [435, 60] width 8 height 8
type input "476.00"
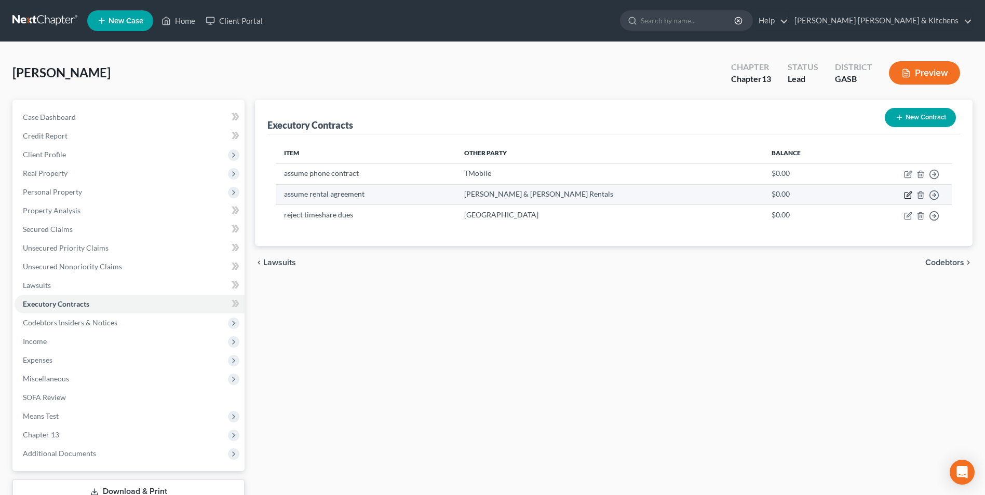
click at [908, 195] on icon "button" at bounding box center [908, 194] width 5 height 5
select select "10"
select select "0"
select select "2"
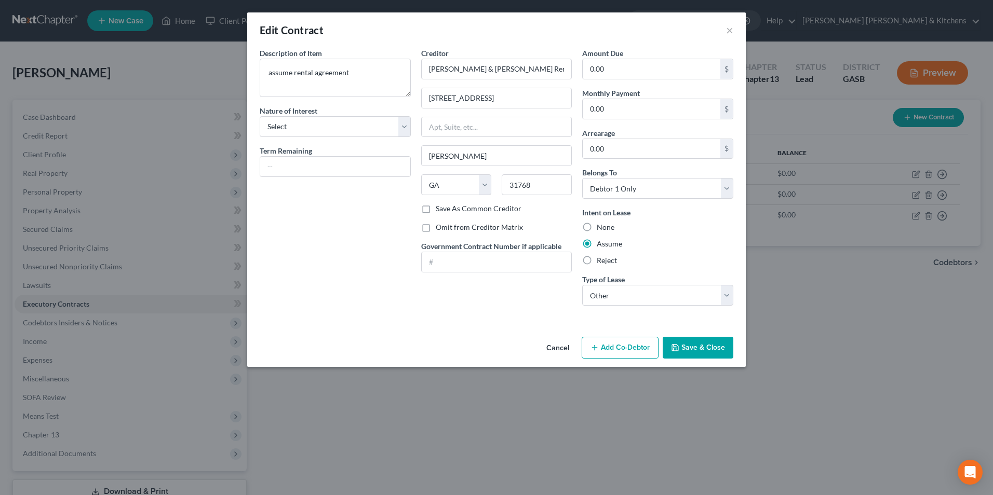
click at [436, 208] on label "Save As Common Creditor" at bounding box center [479, 208] width 86 height 10
click at [440, 208] on input "Save As Common Creditor" at bounding box center [443, 206] width 7 height 7
checkbox input "true"
click at [707, 348] on button "Save & Close" at bounding box center [697, 348] width 71 height 22
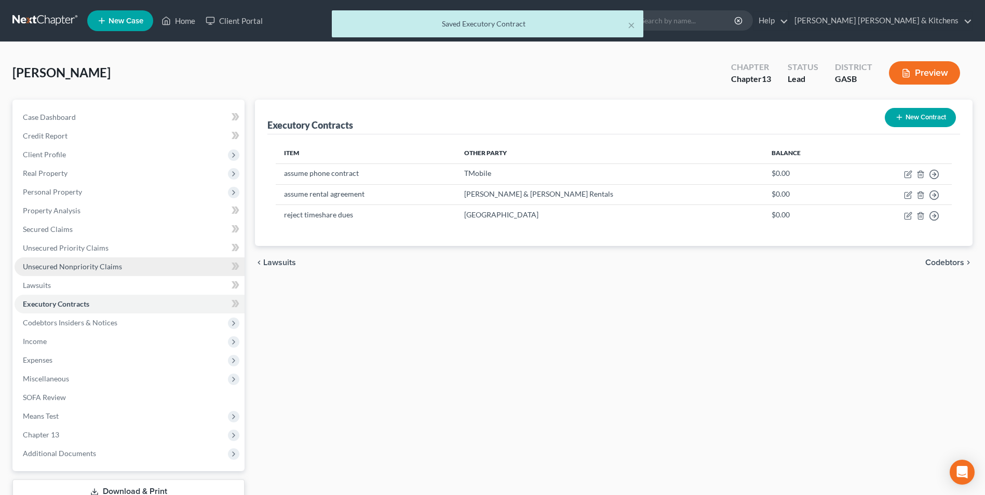
click at [121, 266] on link "Unsecured Nonpriority Claims" at bounding box center [130, 266] width 230 height 19
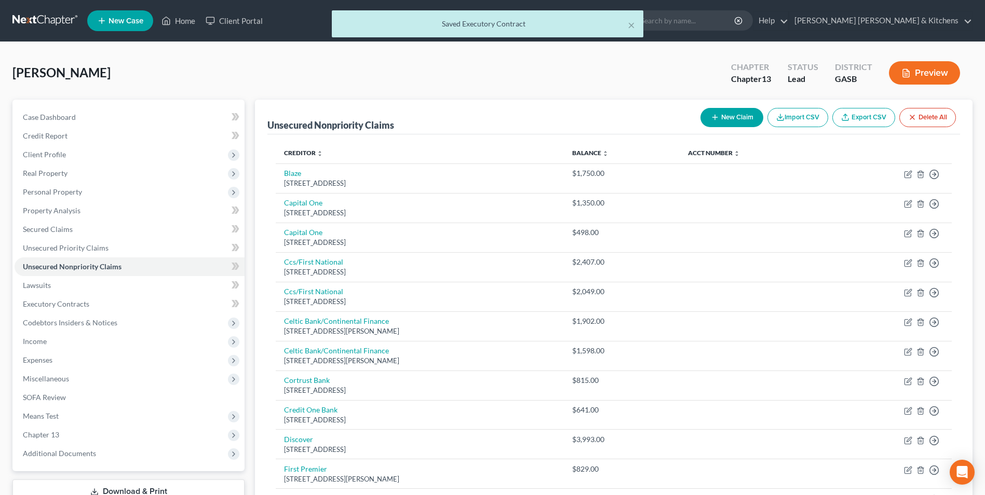
click at [725, 122] on button "New Claim" at bounding box center [731, 117] width 63 height 19
select select "0"
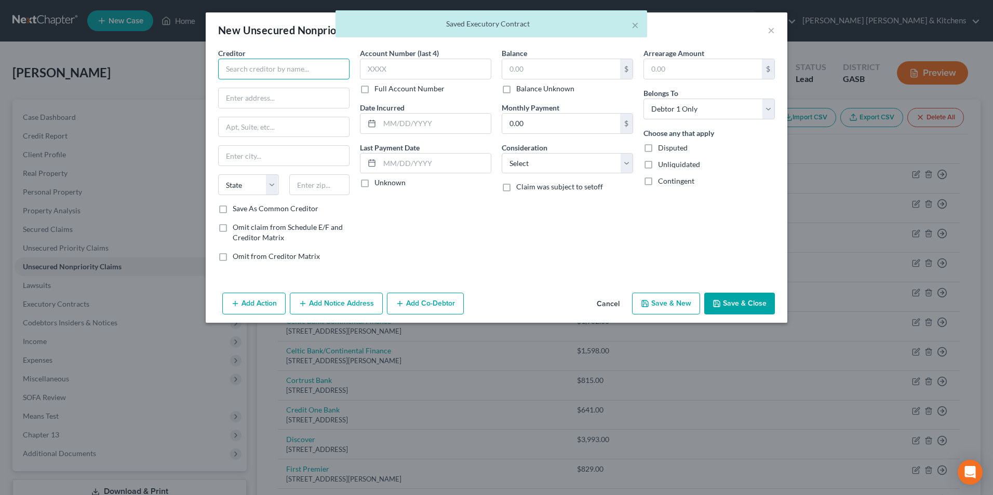
click at [318, 75] on input "text" at bounding box center [283, 69] width 131 height 21
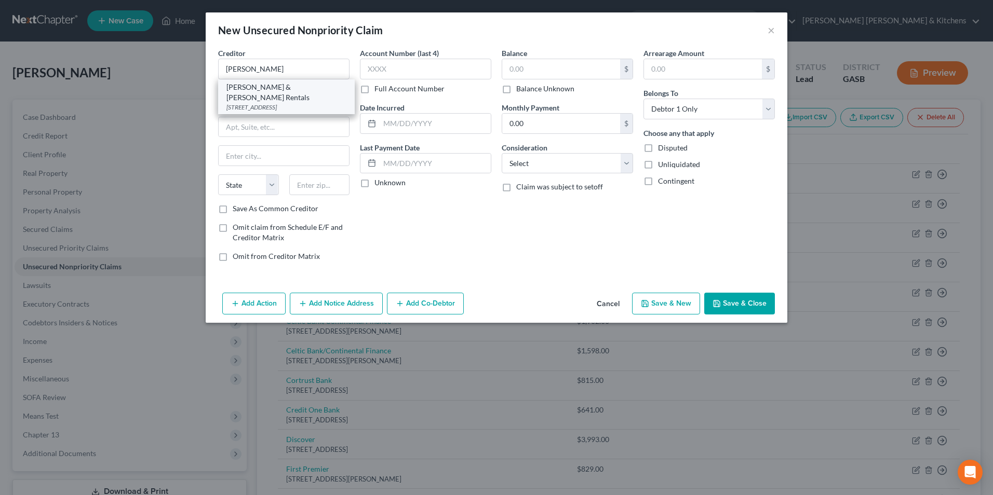
click at [304, 88] on div "Emily & Hanna Rentals" at bounding box center [286, 92] width 120 height 21
type input "Emily & Hanna Rentals"
type input "1520 Hopewell Church Road"
type input "Moultrie"
select select "10"
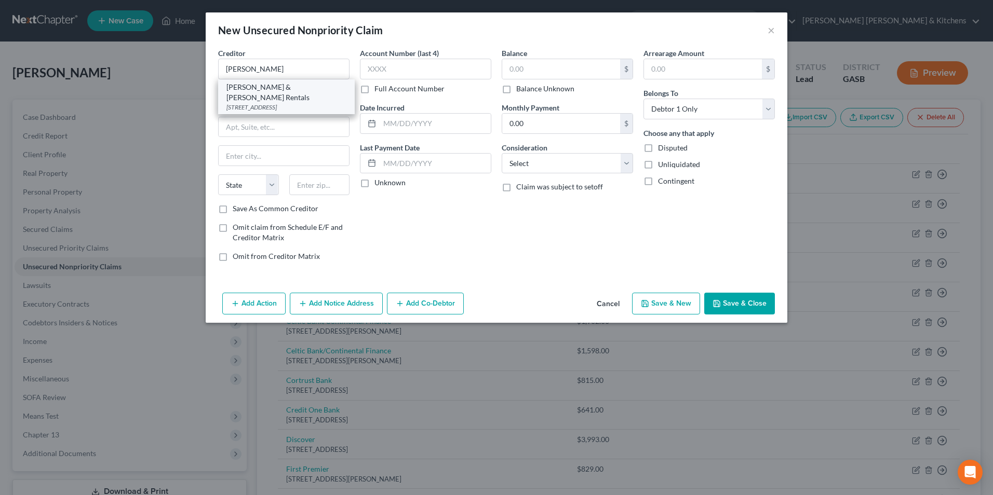
type input "31768"
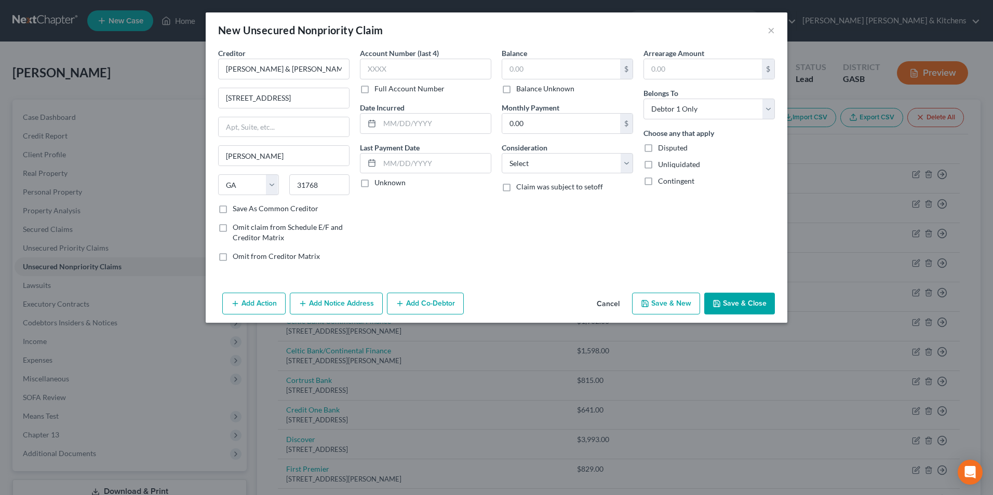
click at [233, 227] on label "Omit claim from Schedule E/F and Creditor Matrix" at bounding box center [291, 232] width 117 height 21
click at [237, 227] on input "Omit claim from Schedule E/F and Creditor Matrix" at bounding box center [240, 225] width 7 height 7
checkbox input "true"
click at [428, 160] on input "text" at bounding box center [434, 164] width 111 height 20
type input "08/01/2025"
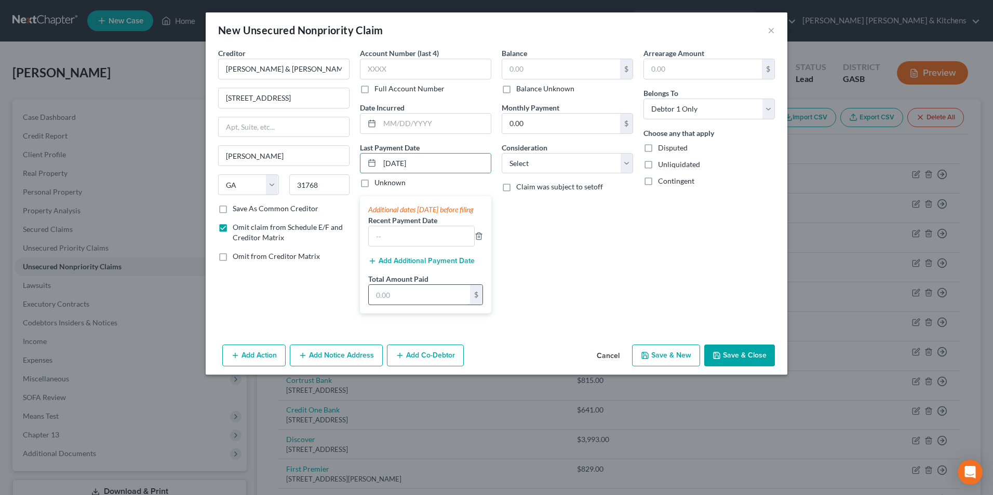
click at [398, 305] on input "text" at bounding box center [419, 295] width 101 height 20
type input "4,500"
click at [388, 246] on input "text" at bounding box center [421, 236] width 105 height 20
type input "07/01/2025"
click at [406, 265] on button "Add Additional Payment Date" at bounding box center [421, 261] width 106 height 8
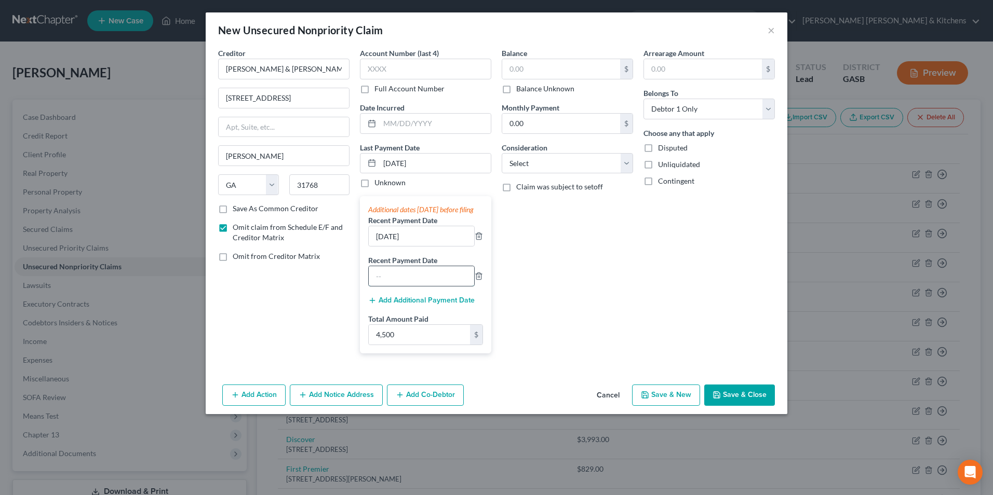
click at [406, 283] on input "text" at bounding box center [421, 276] width 105 height 20
type input "06/01/2025"
click at [596, 169] on select "Select Cable / Satellite Services Collection Agency Credit Card Debt Debt Couns…" at bounding box center [566, 163] width 131 height 21
select select "14"
click at [501, 153] on select "Select Cable / Satellite Services Collection Agency Credit Card Debt Debt Couns…" at bounding box center [566, 163] width 131 height 21
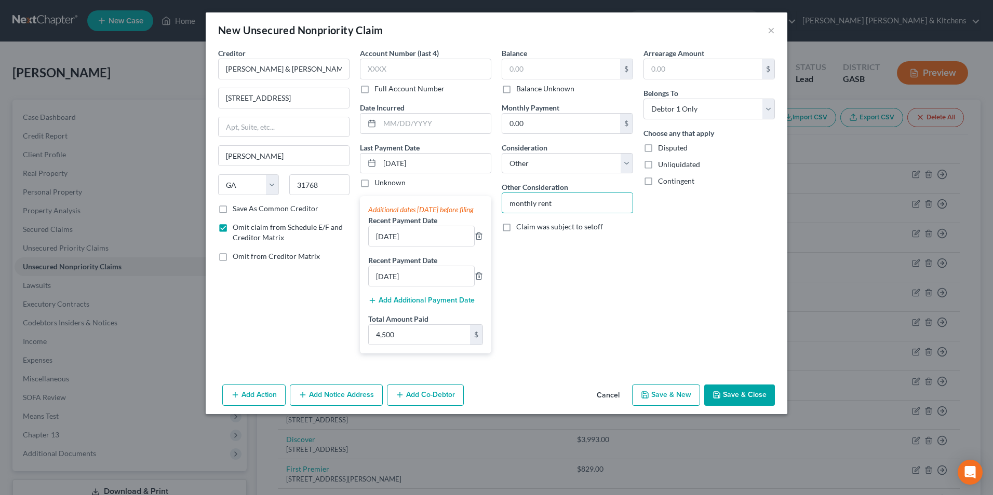
type input "monthly rent"
click at [527, 74] on input "text" at bounding box center [561, 69] width 118 height 20
type input "0"
click at [729, 404] on button "Save & Close" at bounding box center [739, 396] width 71 height 22
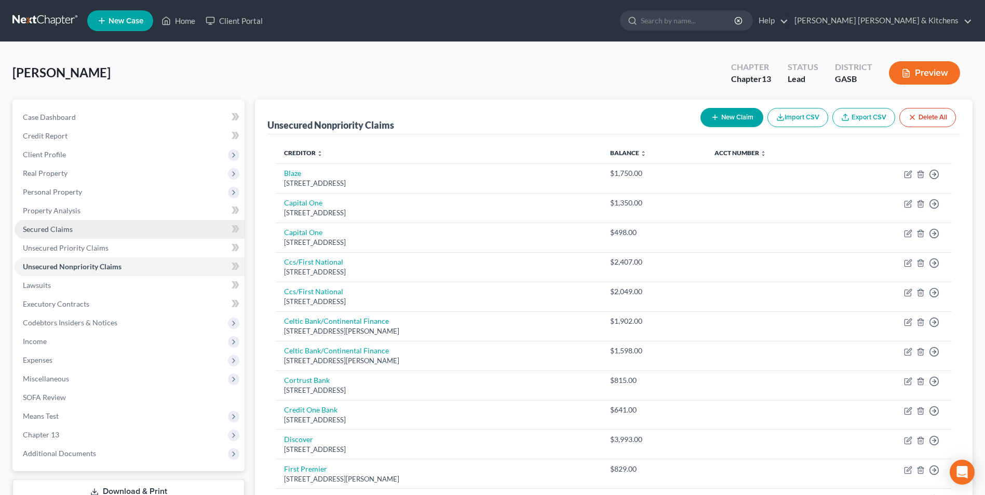
drag, startPoint x: 30, startPoint y: 226, endPoint x: 43, endPoint y: 228, distance: 13.7
click at [30, 226] on span "Secured Claims" at bounding box center [48, 229] width 50 height 9
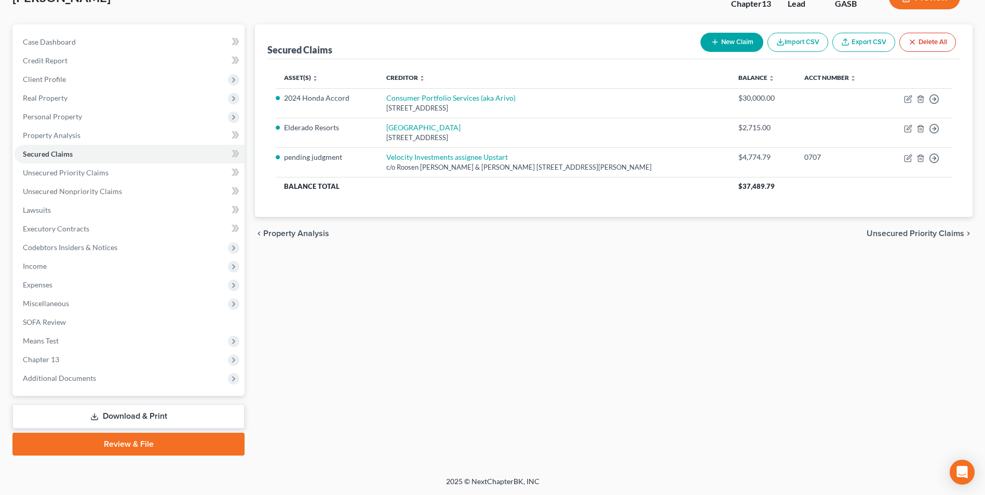
click at [129, 415] on link "Download & Print" at bounding box center [128, 416] width 232 height 24
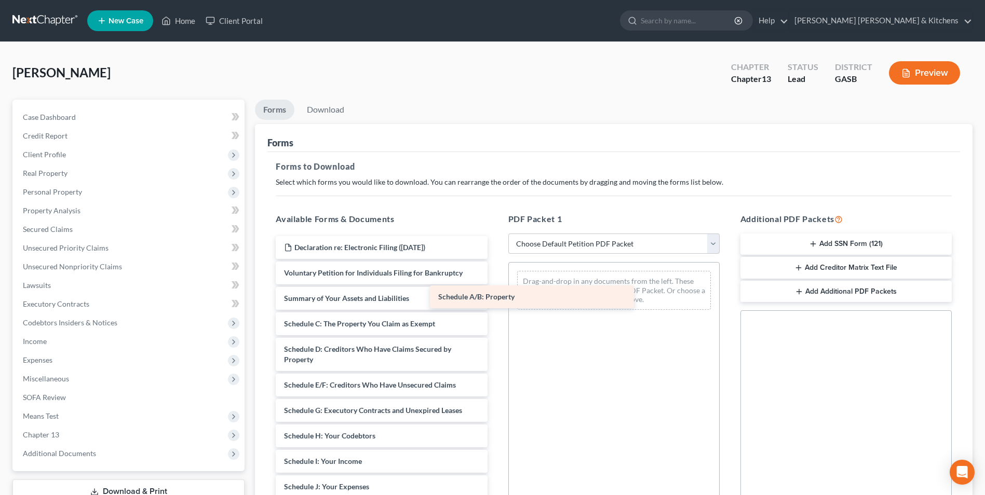
drag, startPoint x: 346, startPoint y: 321, endPoint x: 556, endPoint y: 285, distance: 213.3
click at [495, 285] on div "Schedule A/B: Property Declaration re: Electronic Filing (08/13/2025) Voluntary…" at bounding box center [381, 466] width 228 height 461
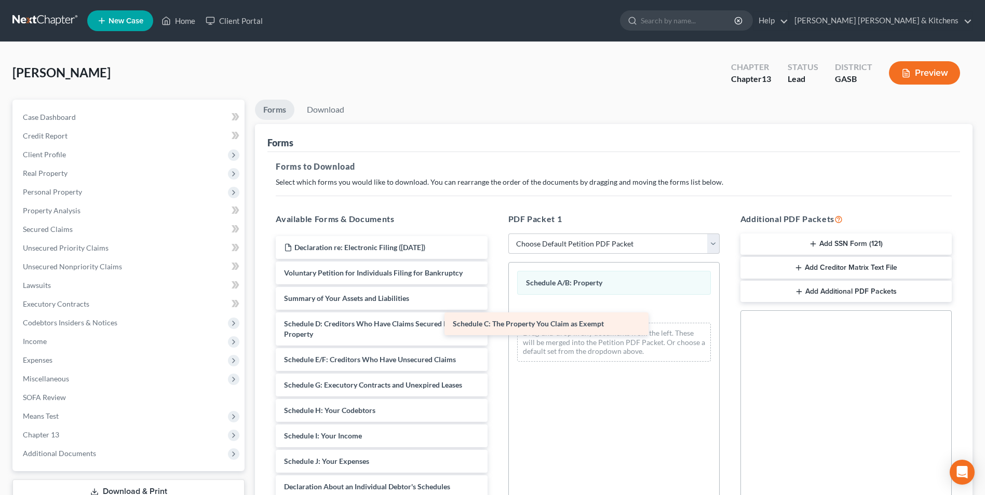
drag, startPoint x: 387, startPoint y: 323, endPoint x: 595, endPoint y: 323, distance: 208.7
click at [495, 323] on div "Schedule C: The Property You Claim as Exempt Declaration re: Electronic Filing …" at bounding box center [381, 454] width 228 height 436
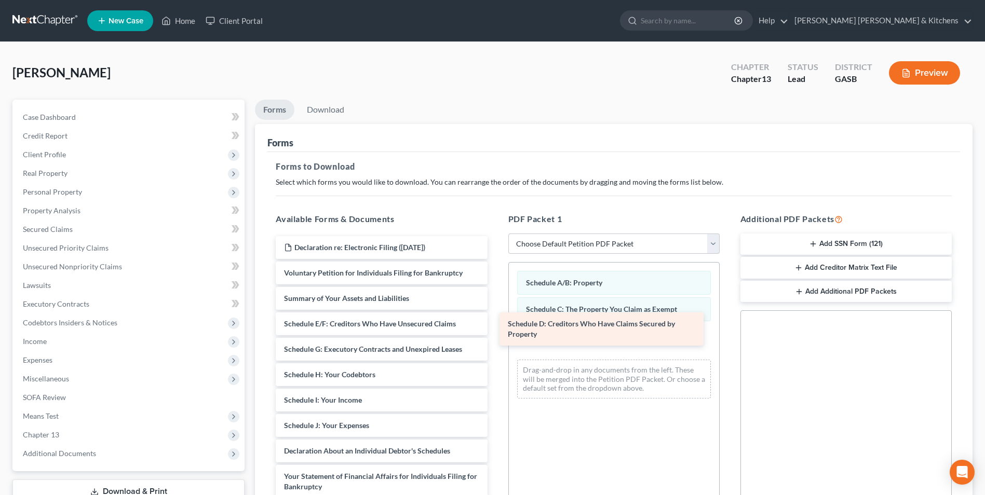
drag, startPoint x: 393, startPoint y: 328, endPoint x: 625, endPoint y: 328, distance: 232.0
click at [495, 328] on div "Schedule D: Creditors Who Have Claims Secured by Property Declaration re: Elect…" at bounding box center [381, 436] width 228 height 400
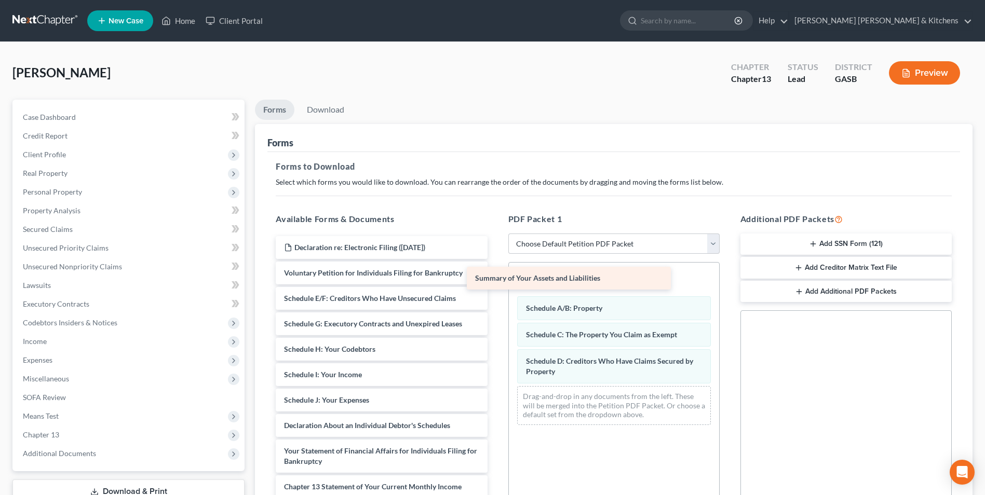
drag, startPoint x: 408, startPoint y: 297, endPoint x: 637, endPoint y: 284, distance: 229.8
click at [495, 284] on div "Summary of Your Assets and Liabilities Declaration re: Electronic Filing (08/13…" at bounding box center [381, 423] width 228 height 374
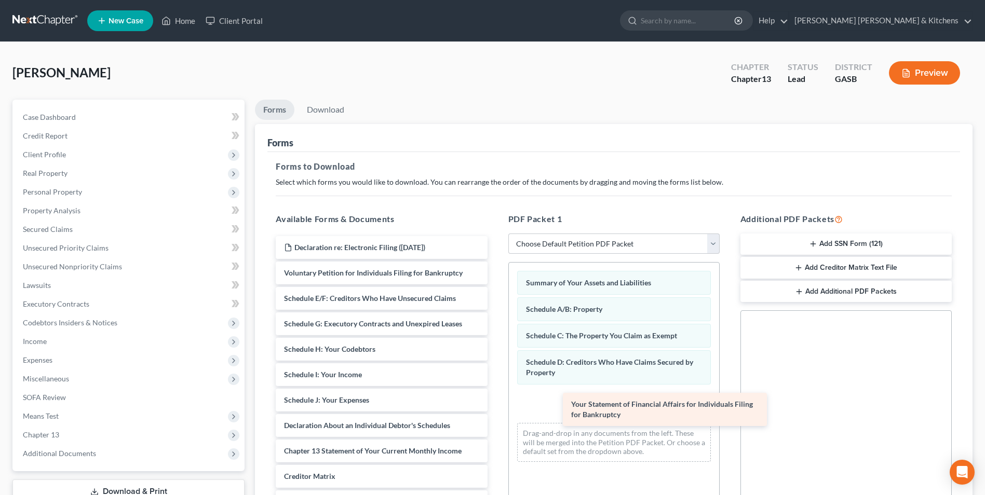
drag, startPoint x: 395, startPoint y: 451, endPoint x: 682, endPoint y: 404, distance: 290.8
click at [495, 404] on div "Your Statement of Financial Affairs for Individuals Filing for Bankruptcy Decla…" at bounding box center [381, 405] width 228 height 338
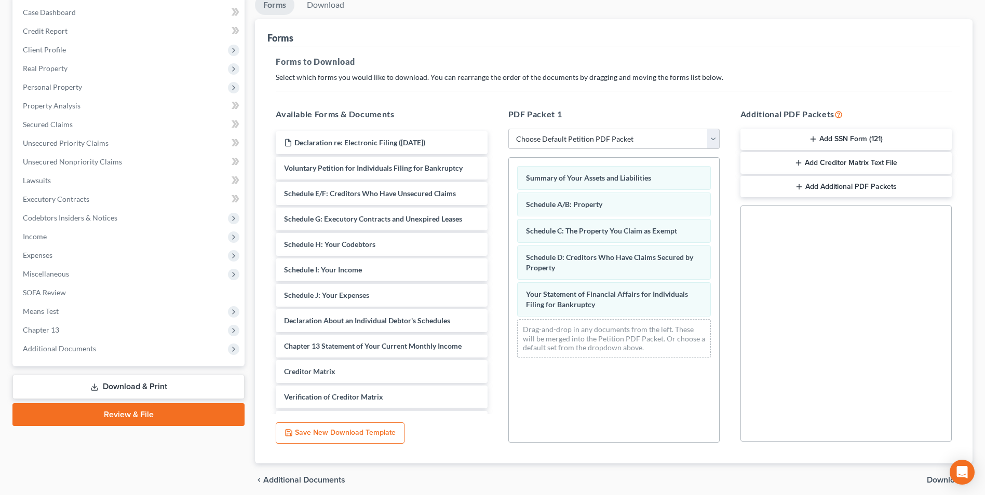
scroll to position [146, 0]
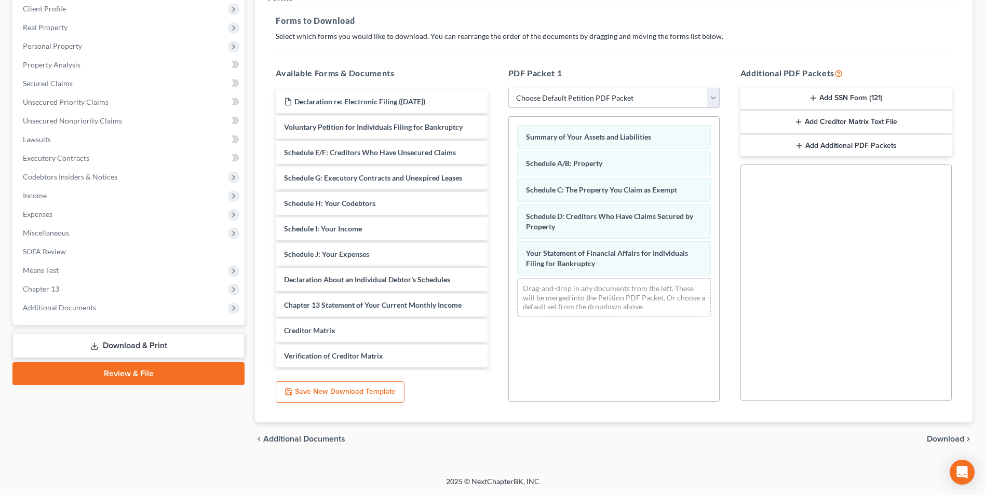
click at [953, 442] on span "Download" at bounding box center [945, 439] width 37 height 8
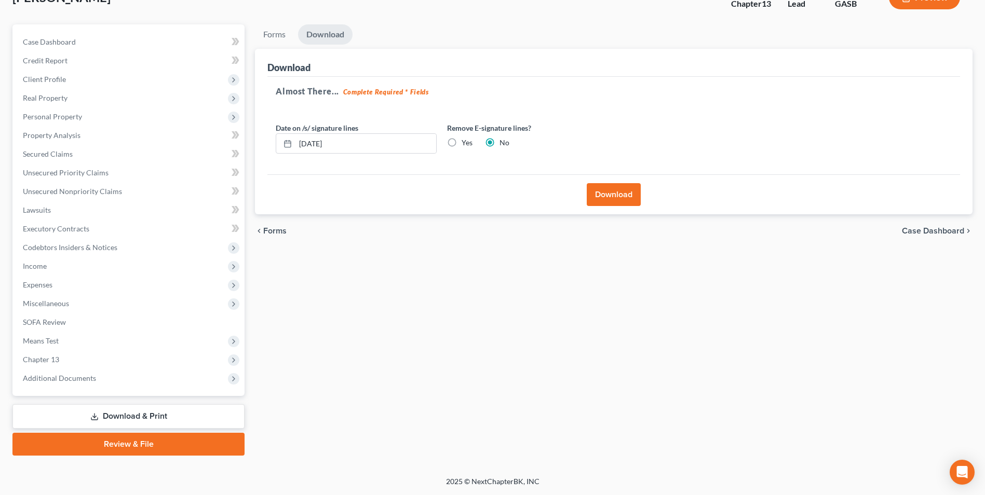
scroll to position [75, 0]
drag, startPoint x: 392, startPoint y: 146, endPoint x: 246, endPoint y: 147, distance: 145.9
click at [248, 147] on div "Petition Navigation Case Dashboard Payments Invoices Payments Payments Credit R…" at bounding box center [492, 239] width 970 height 431
click at [461, 145] on label "Yes" at bounding box center [466, 143] width 11 height 10
click at [466, 144] on input "Yes" at bounding box center [469, 141] width 7 height 7
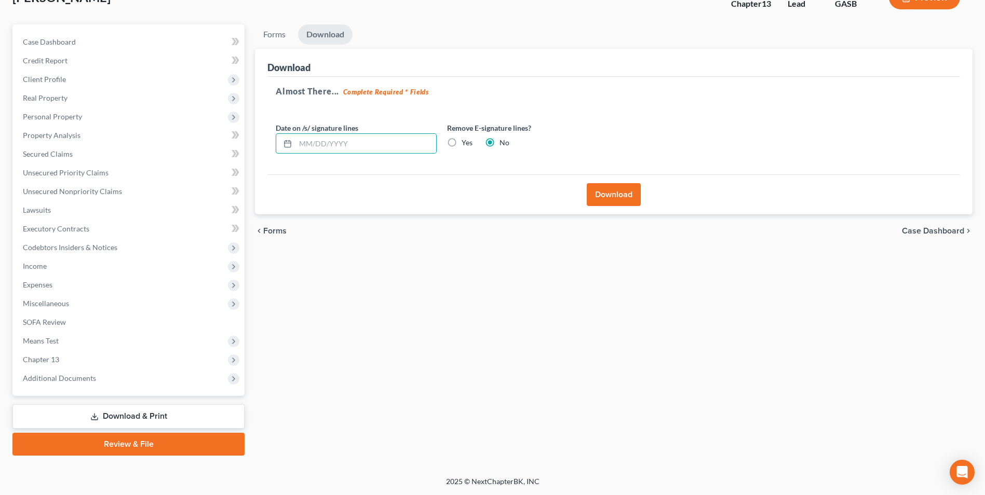
radio input "true"
radio input "false"
drag, startPoint x: 636, startPoint y: 195, endPoint x: 635, endPoint y: 201, distance: 5.9
click at [635, 196] on button "Download" at bounding box center [614, 194] width 54 height 23
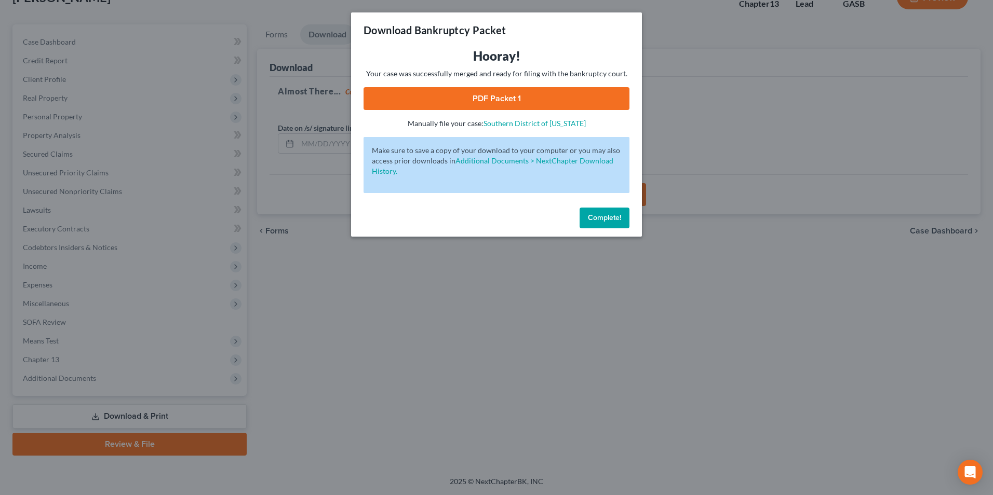
click at [483, 96] on link "PDF Packet 1" at bounding box center [496, 98] width 266 height 23
click at [429, 416] on div "Download Bankruptcy Packet Hooray! Your case was successfully merged and ready …" at bounding box center [496, 247] width 993 height 495
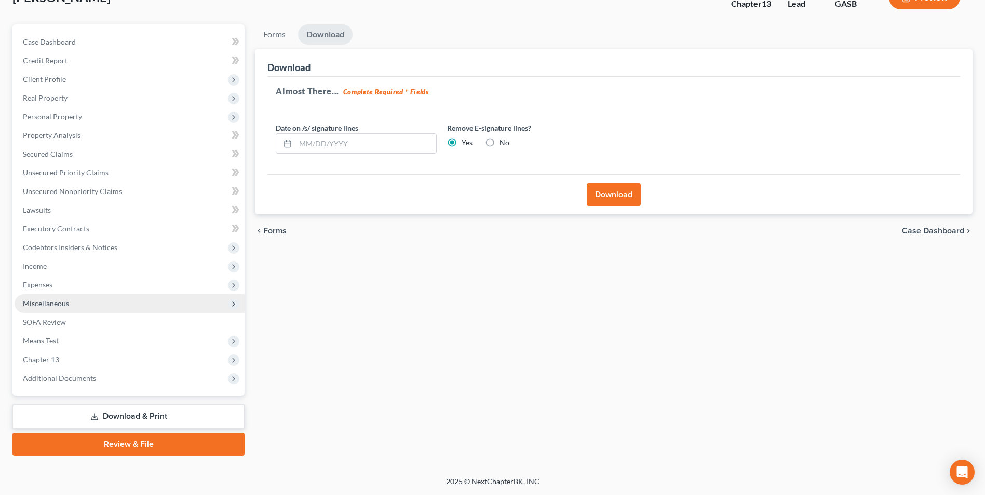
click at [70, 295] on span "Miscellaneous" at bounding box center [130, 303] width 230 height 19
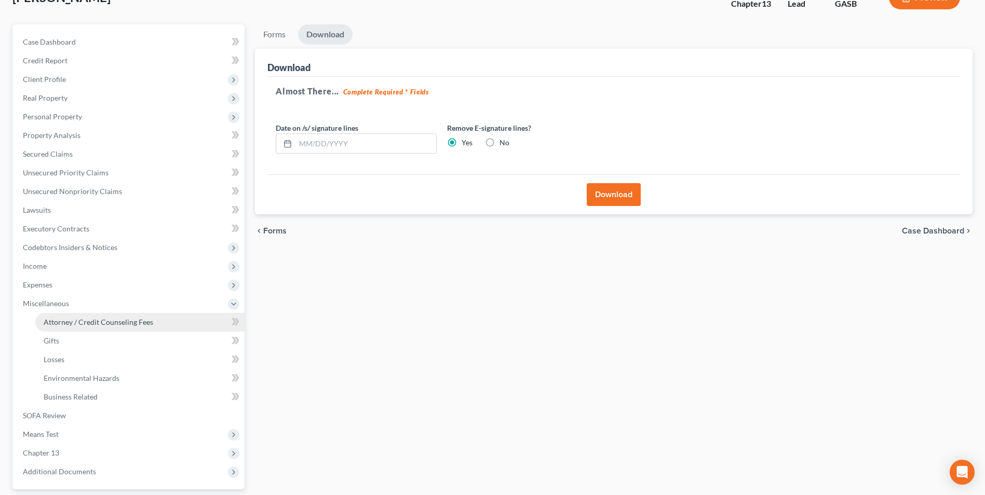
click at [72, 317] on link "Attorney / Credit Counseling Fees" at bounding box center [139, 322] width 209 height 19
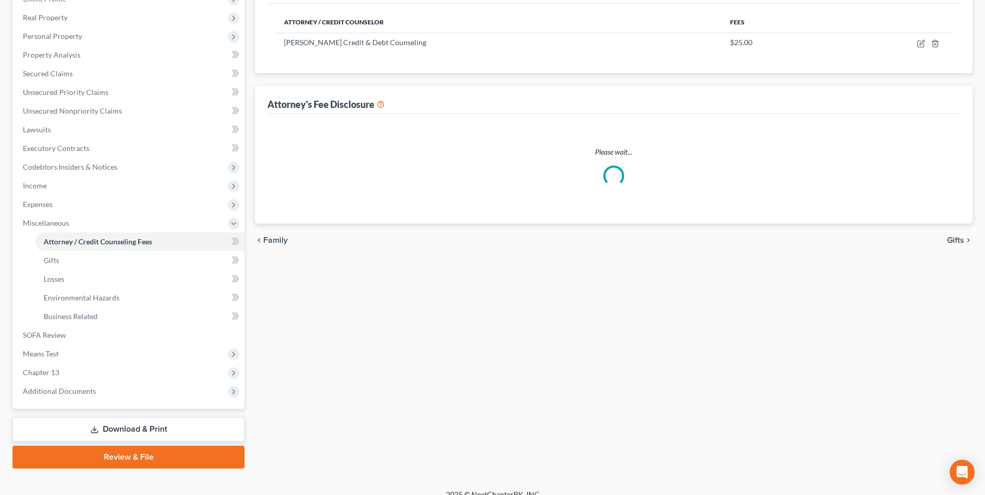
select select "0"
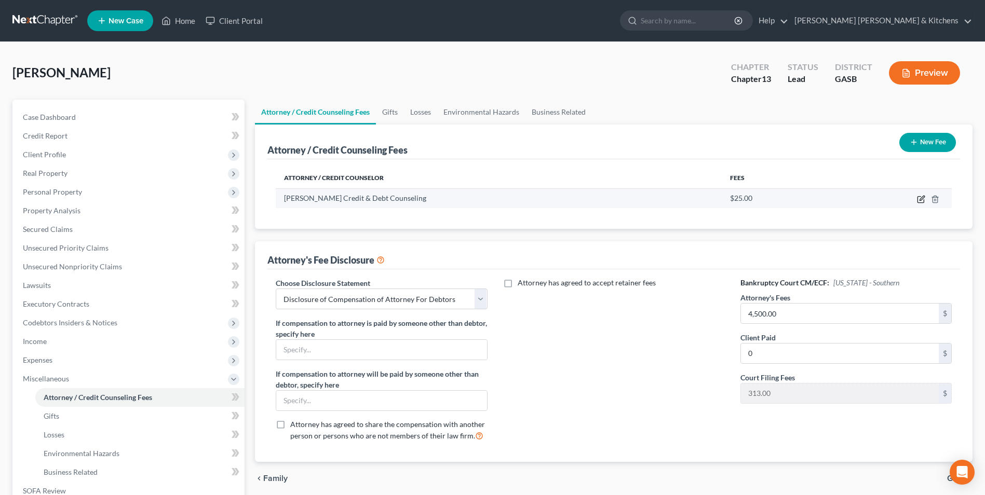
click at [919, 198] on icon "button" at bounding box center [921, 199] width 8 height 8
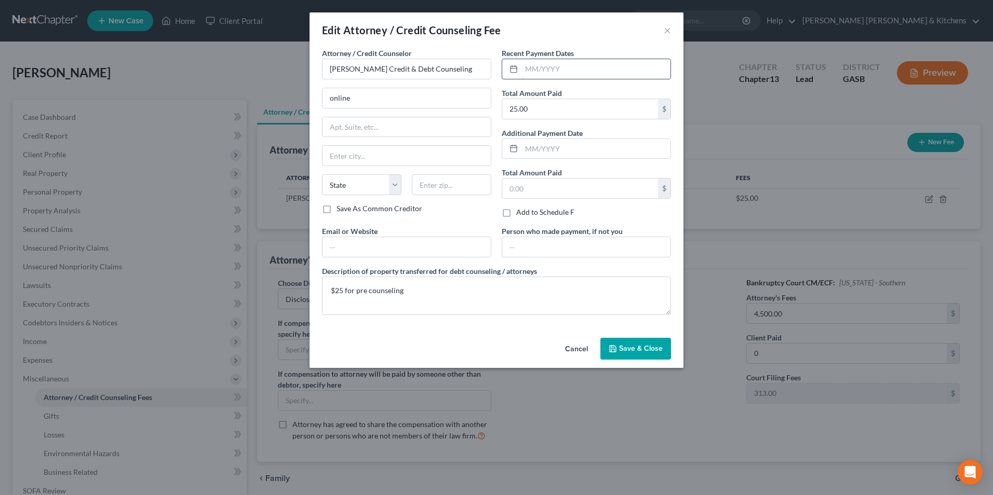
click at [641, 68] on input "text" at bounding box center [595, 69] width 149 height 20
type input "08/18/2025"
click at [667, 354] on button "Save & Close" at bounding box center [635, 349] width 71 height 22
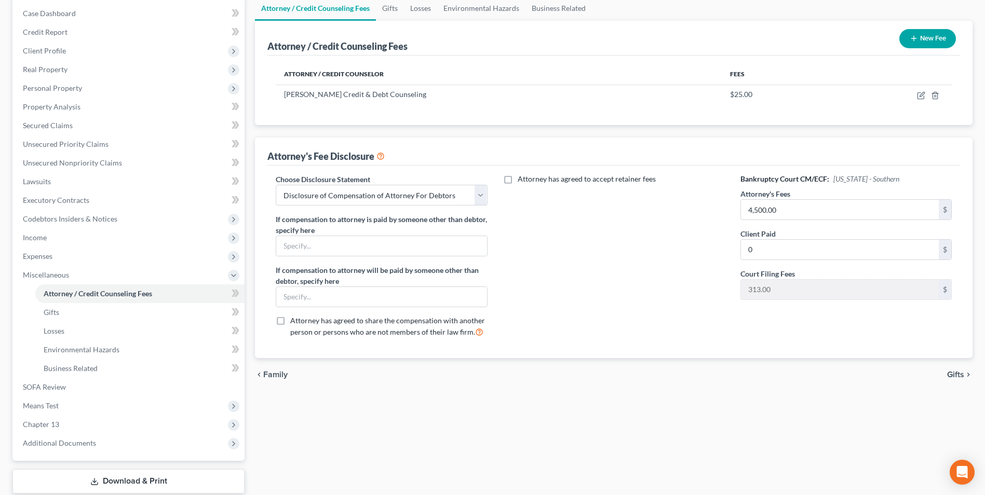
click at [126, 477] on link "Download & Print" at bounding box center [128, 481] width 232 height 24
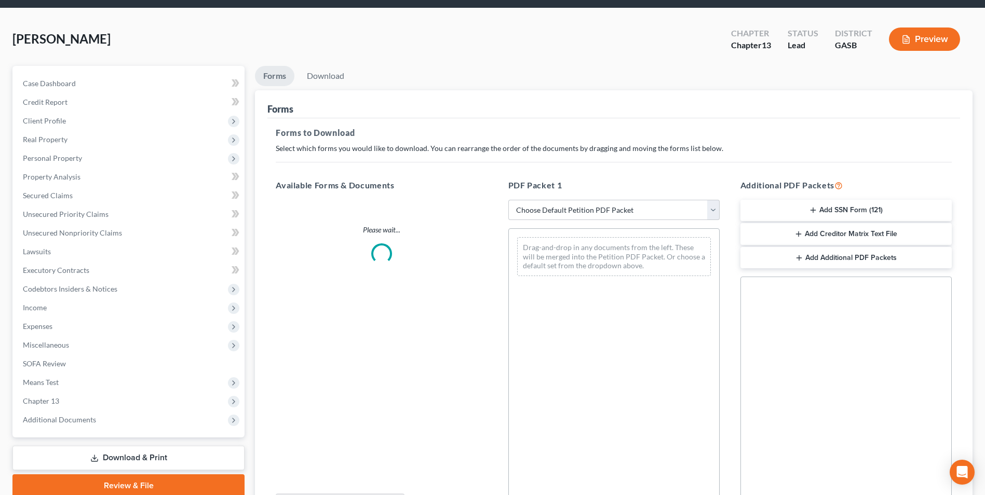
scroll to position [52, 0]
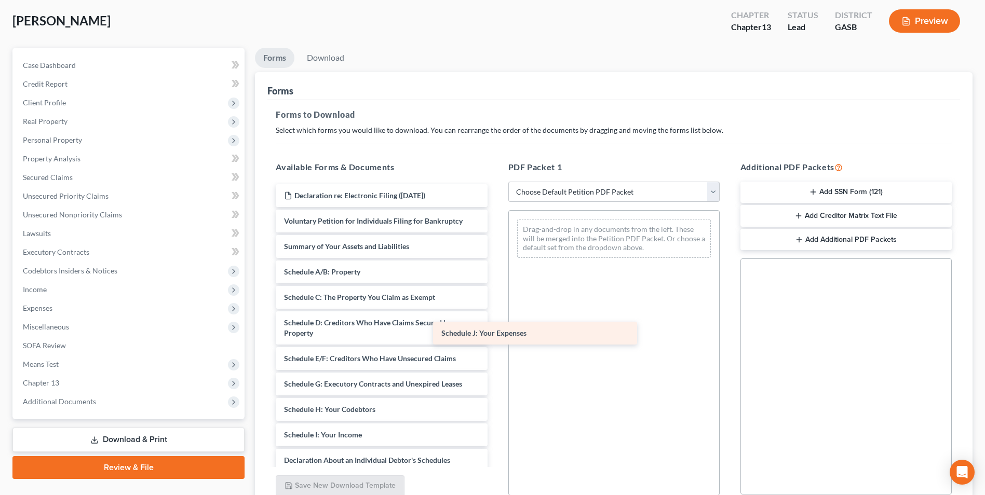
drag, startPoint x: 410, startPoint y: 454, endPoint x: 636, endPoint y: 209, distance: 333.6
click at [495, 209] on div "Schedule J: Your Expenses Declaration re: Electronic Filing (08/13/2025) Volunt…" at bounding box center [381, 414] width 228 height 461
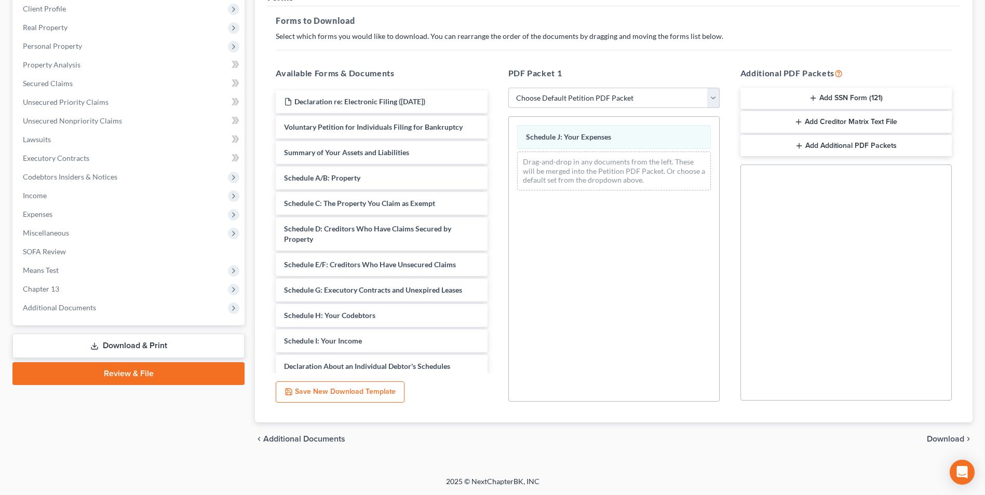
click at [943, 439] on span "Download" at bounding box center [945, 439] width 37 height 8
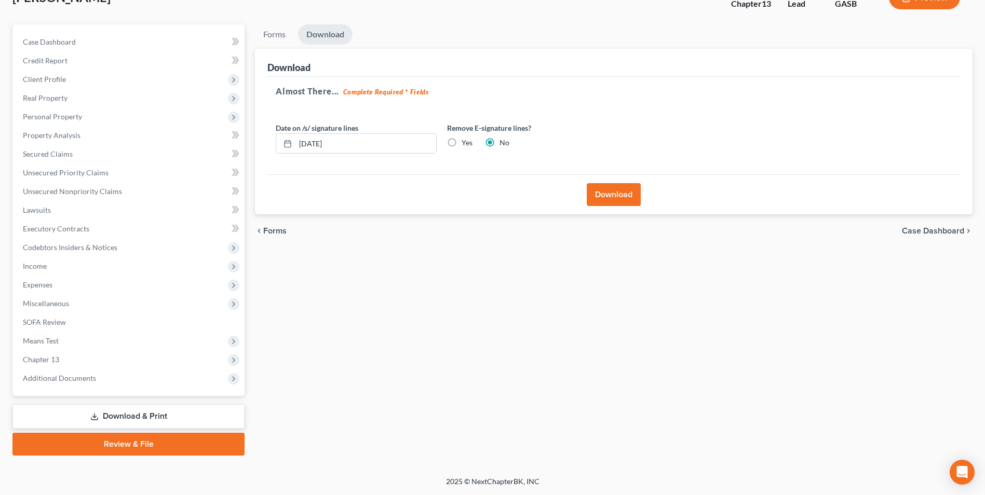
click at [619, 201] on button "Download" at bounding box center [614, 194] width 54 height 23
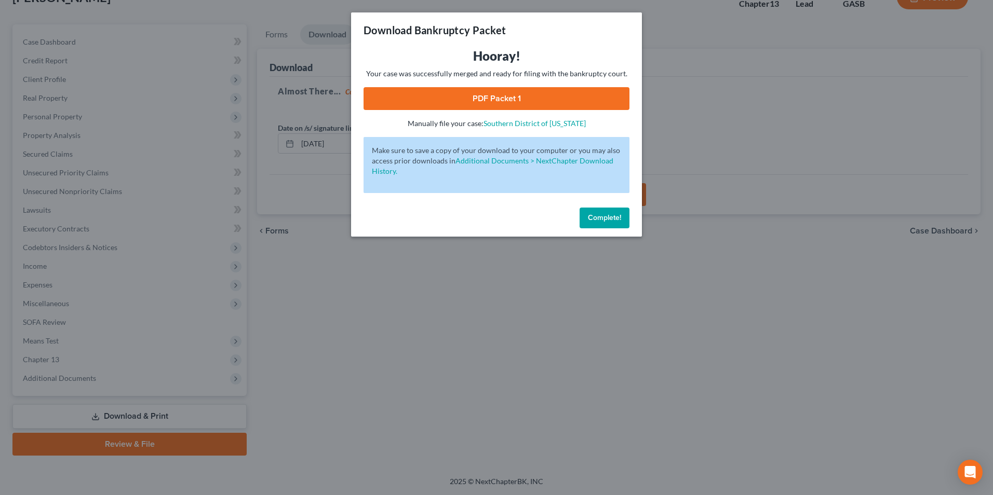
drag, startPoint x: 473, startPoint y: 95, endPoint x: 478, endPoint y: 99, distance: 6.3
click at [473, 96] on link "PDF Packet 1" at bounding box center [496, 98] width 266 height 23
click at [420, 352] on div "Download Bankruptcy Packet Hooray! Your case was successfully merged and ready …" at bounding box center [496, 247] width 993 height 495
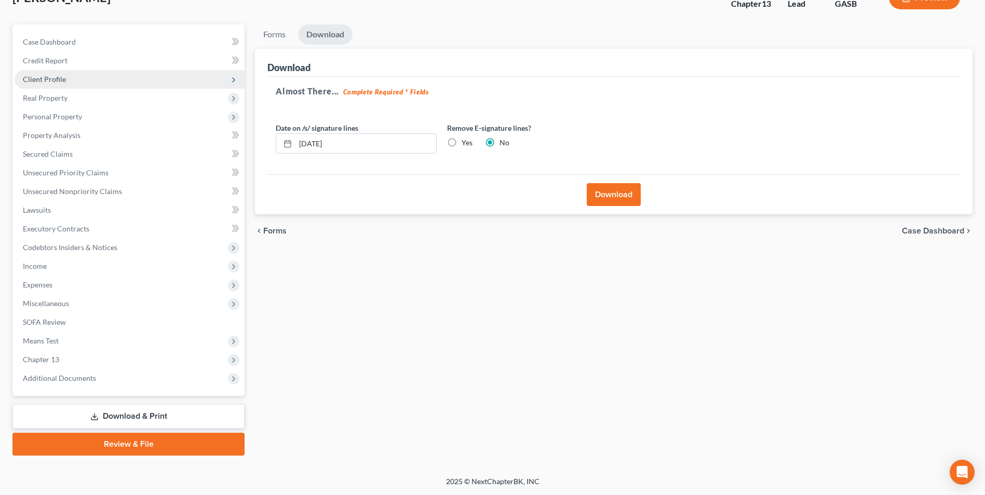
click at [59, 80] on span "Client Profile" at bounding box center [44, 79] width 43 height 9
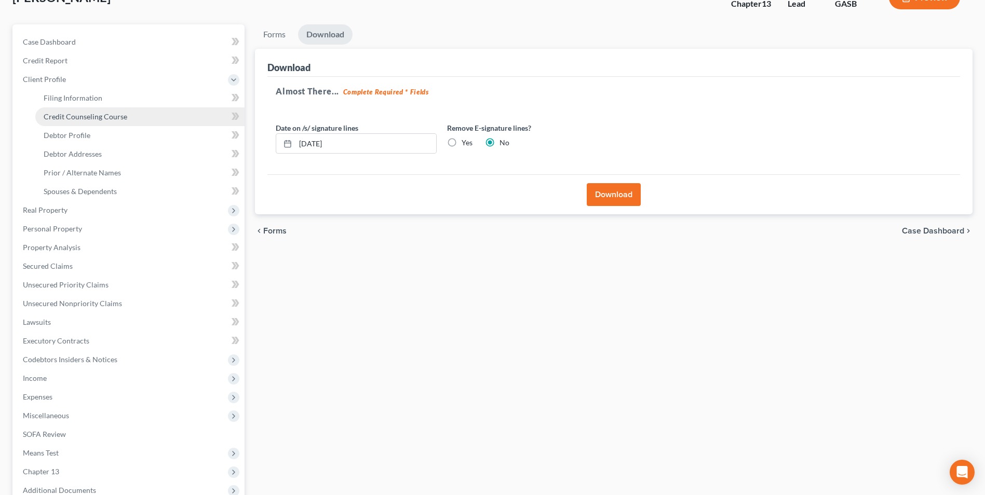
drag, startPoint x: 73, startPoint y: 114, endPoint x: 131, endPoint y: 125, distance: 59.6
click at [73, 114] on span "Credit Counseling Course" at bounding box center [86, 116] width 84 height 9
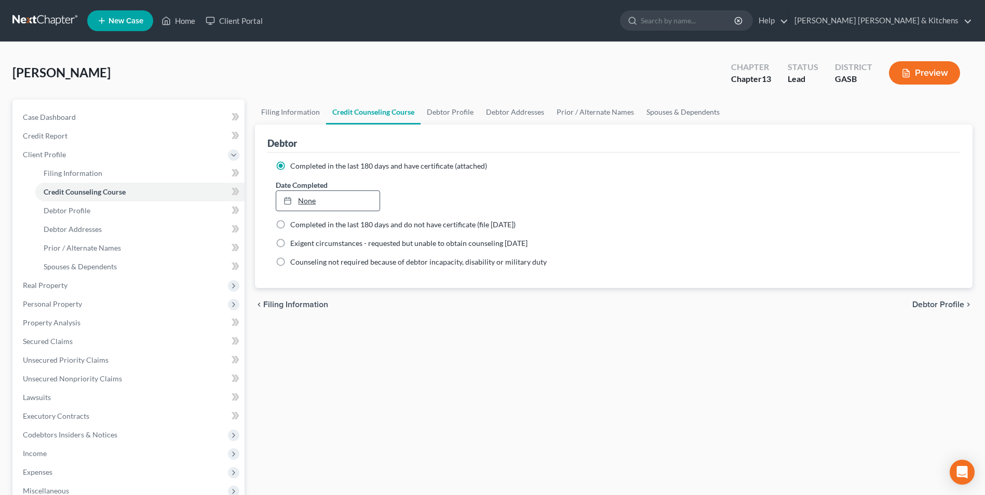
type input "8/20/2025"
click at [307, 199] on link "None" at bounding box center [327, 201] width 103 height 20
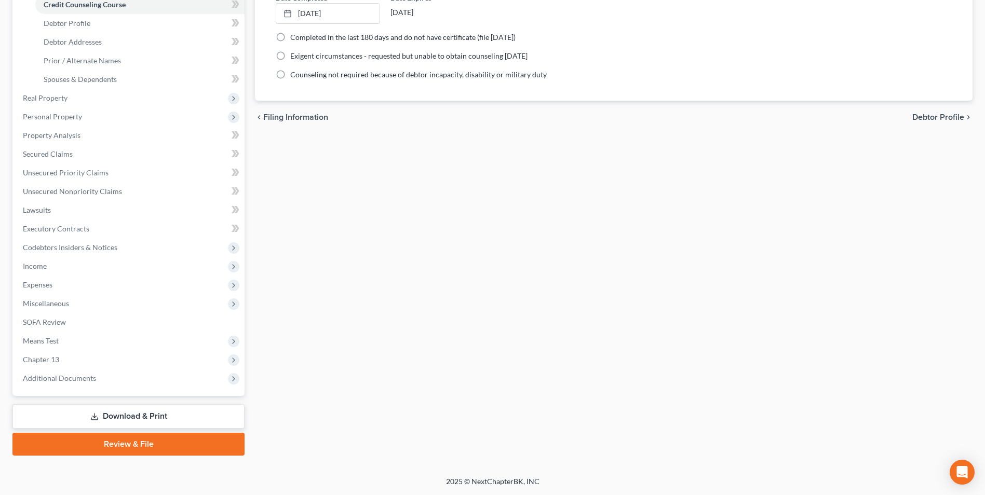
click at [154, 415] on link "Download & Print" at bounding box center [128, 416] width 232 height 24
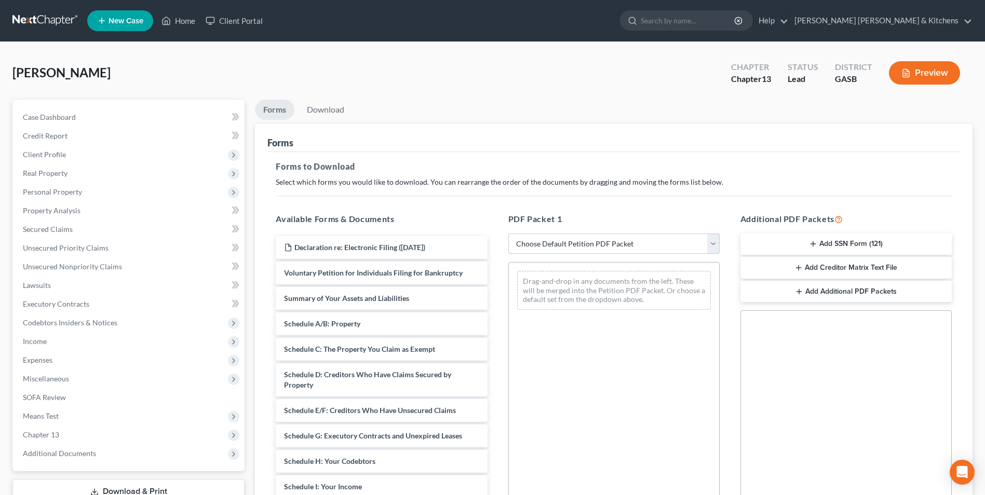
click at [570, 250] on select "Choose Default Petition PDF Packet Complete Bankruptcy Petition (all forms and …" at bounding box center [613, 244] width 211 height 21
select select "0"
click at [508, 234] on select "Choose Default Petition PDF Packet Complete Bankruptcy Petition (all forms and …" at bounding box center [613, 244] width 211 height 21
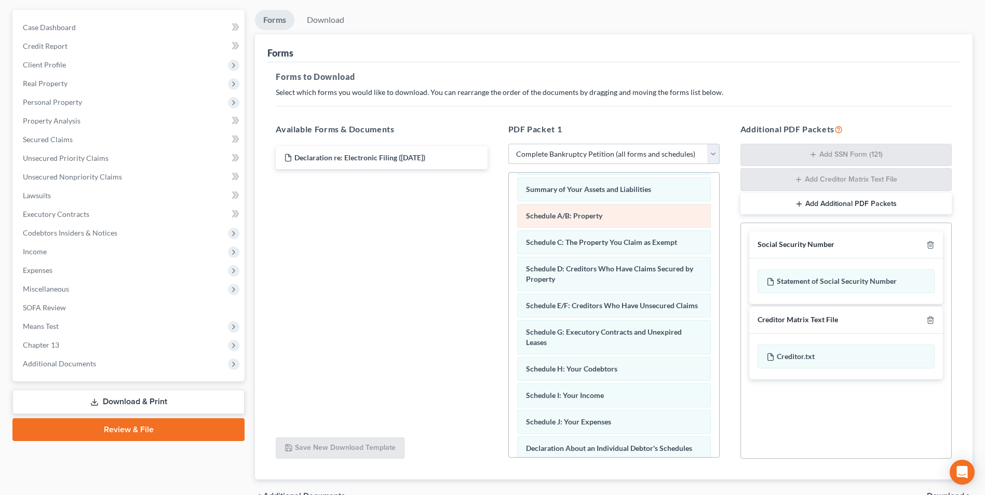
scroll to position [42, 0]
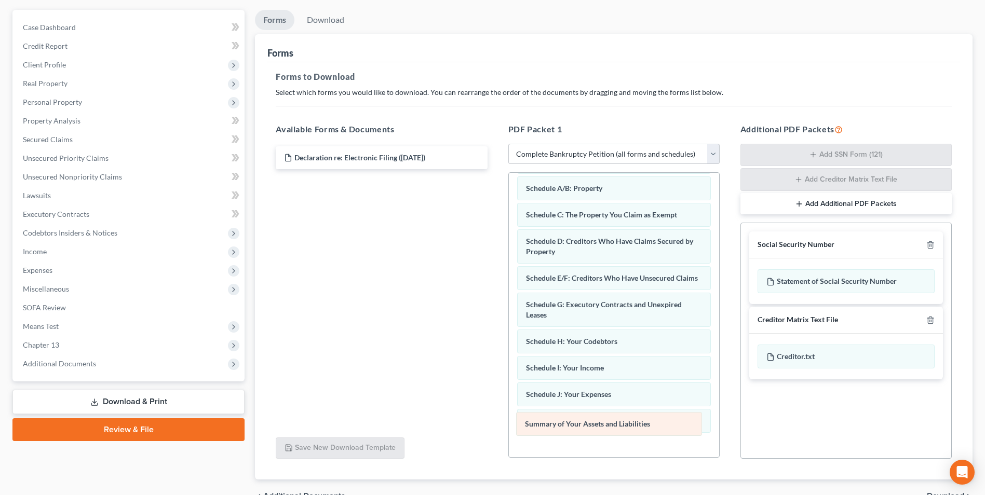
drag, startPoint x: 633, startPoint y: 196, endPoint x: 632, endPoint y: 428, distance: 232.0
click at [632, 428] on div "Summary of Your Assets and Liabilities Voluntary Petition for Individuals Filin…" at bounding box center [614, 415] width 210 height 568
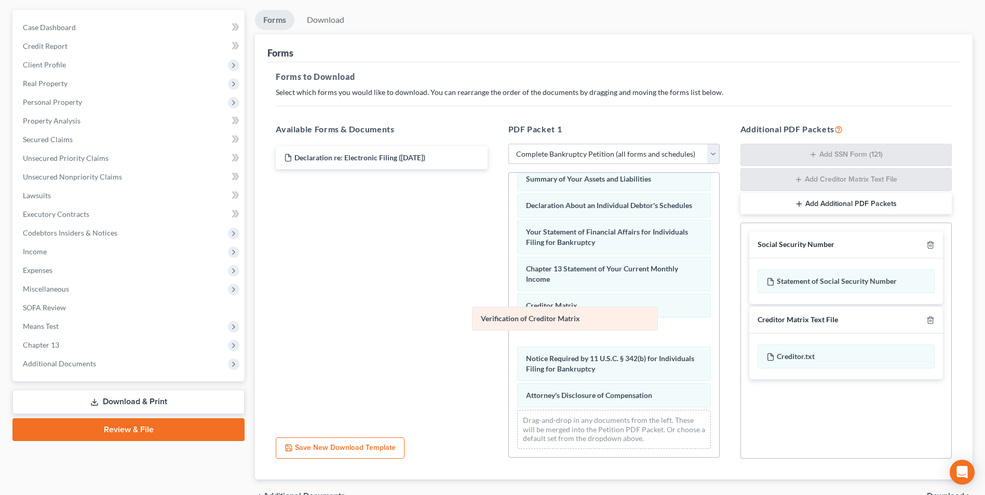
scroll to position [267, 0]
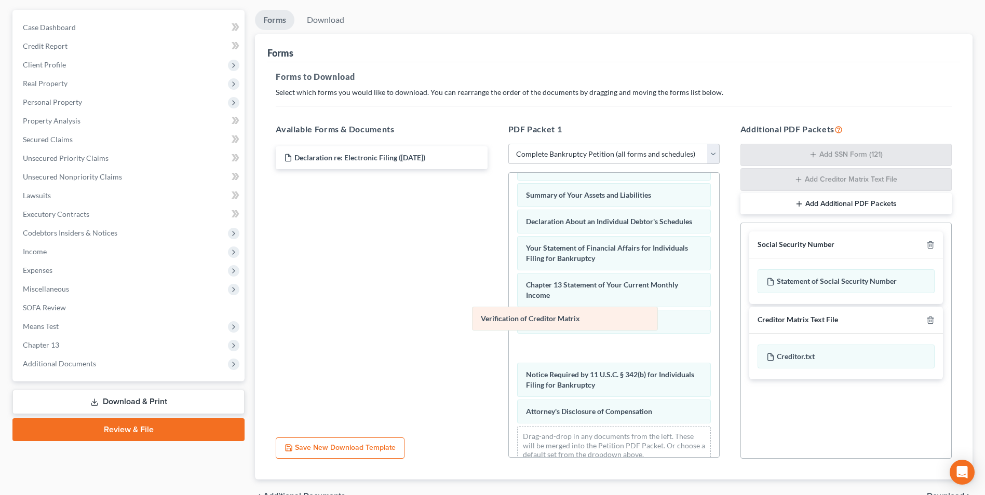
drag, startPoint x: 577, startPoint y: 336, endPoint x: 407, endPoint y: 282, distance: 178.5
click at [509, 283] on div "Verification of Creditor Matrix Voluntary Petition for Individuals Filing for B…" at bounding box center [614, 190] width 210 height 568
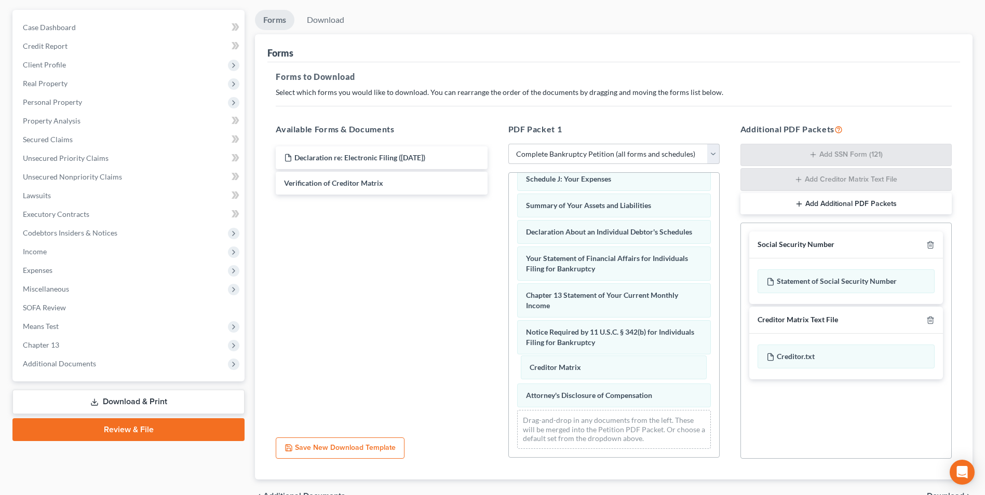
drag, startPoint x: 535, startPoint y: 332, endPoint x: 543, endPoint y: 382, distance: 50.5
click at [540, 378] on div "Creditor Matrix Voluntary Petition for Individuals Filing for Bankruptcy Schedu…" at bounding box center [614, 186] width 210 height 541
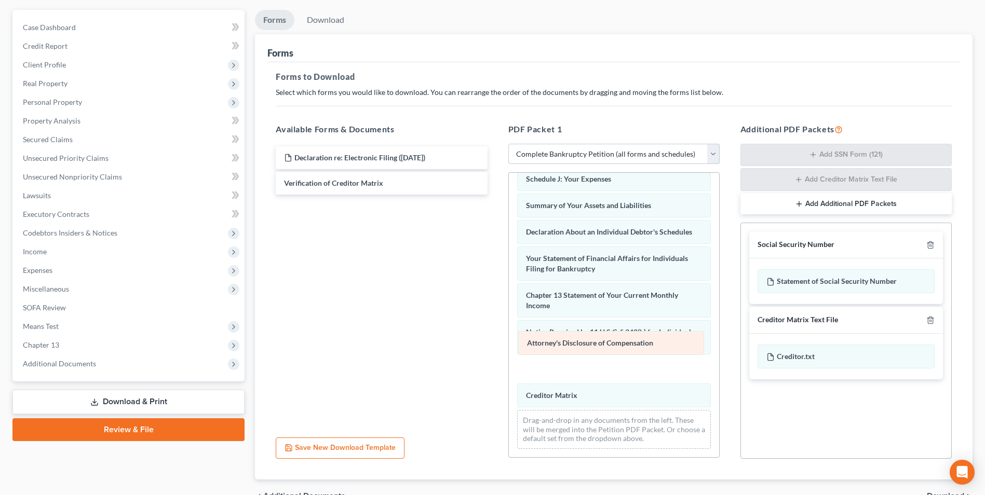
drag, startPoint x: 547, startPoint y: 392, endPoint x: 548, endPoint y: 330, distance: 62.3
click at [548, 334] on div "Attorney's Disclosure of Compensation Voluntary Petition for Individuals Filing…" at bounding box center [614, 186] width 210 height 541
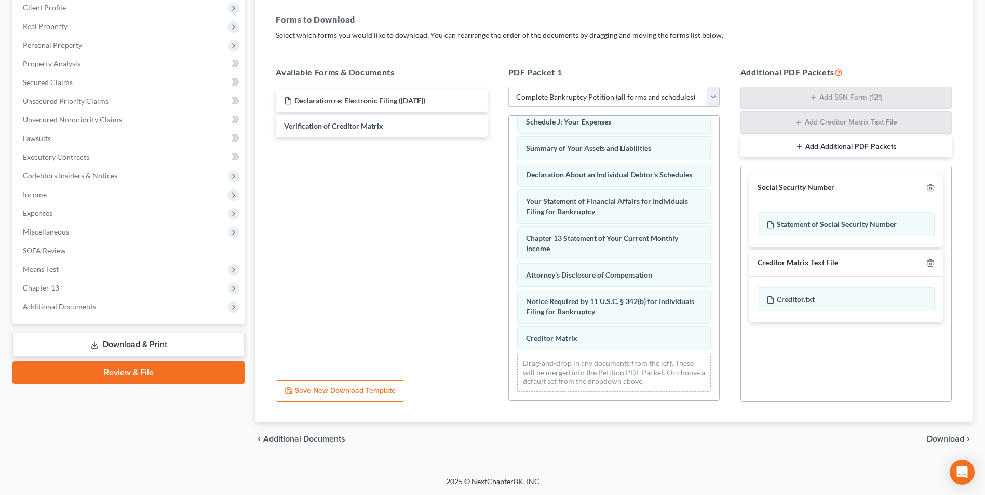
click at [937, 439] on span "Download" at bounding box center [945, 439] width 37 height 8
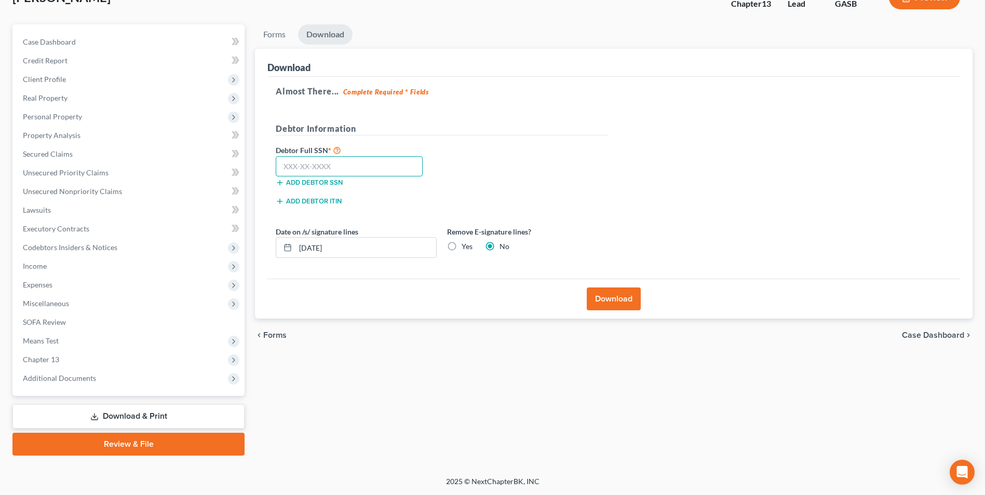
drag, startPoint x: 320, startPoint y: 170, endPoint x: 308, endPoint y: 143, distance: 29.3
click at [320, 170] on input "text" at bounding box center [349, 166] width 147 height 21
type input "260-29-3866"
click at [630, 299] on button "Download" at bounding box center [614, 299] width 54 height 23
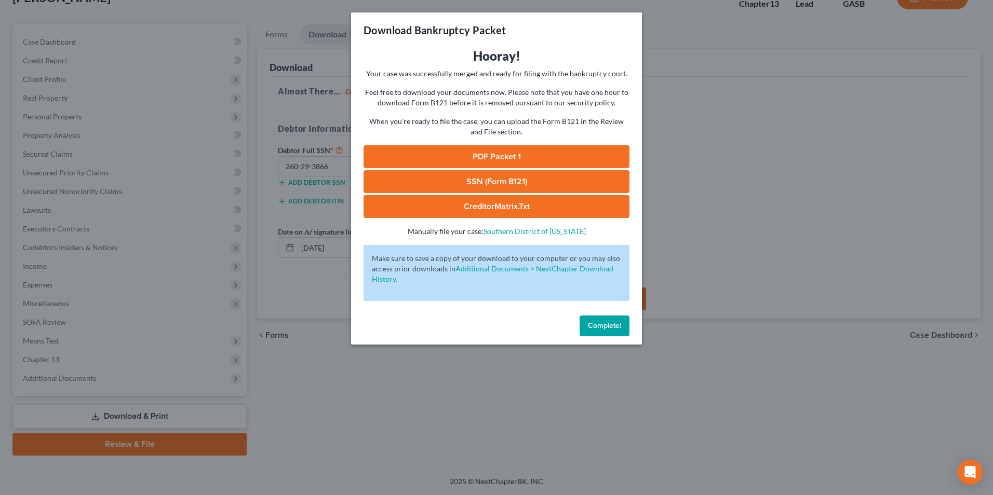
click at [536, 187] on link "SSN (Form B121)" at bounding box center [496, 181] width 266 height 23
click at [485, 157] on link "PDF Packet 1" at bounding box center [496, 156] width 266 height 23
click at [495, 206] on link "CreditorMatrix.txt" at bounding box center [496, 206] width 266 height 23
click at [354, 386] on div "Download Bankruptcy Packet Hooray! Your case was successfully merged and ready …" at bounding box center [496, 247] width 993 height 495
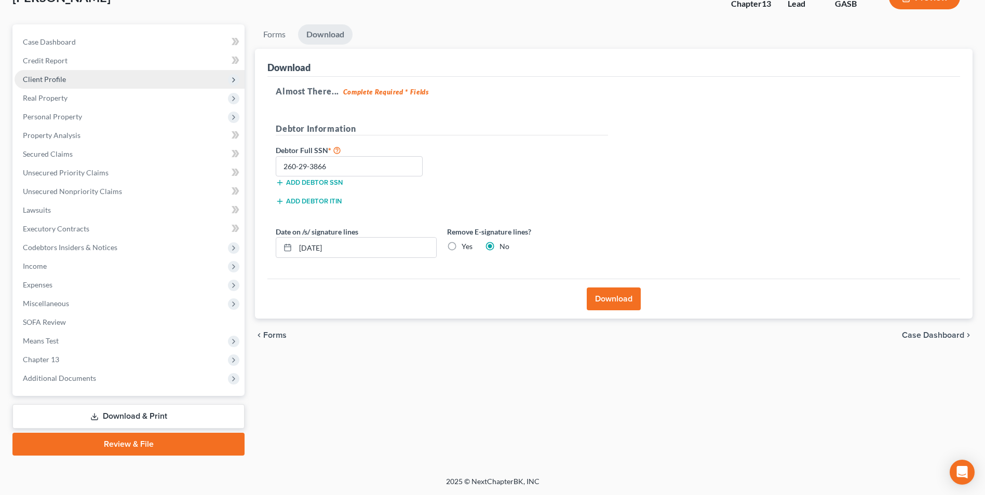
click at [64, 77] on span "Client Profile" at bounding box center [44, 79] width 43 height 9
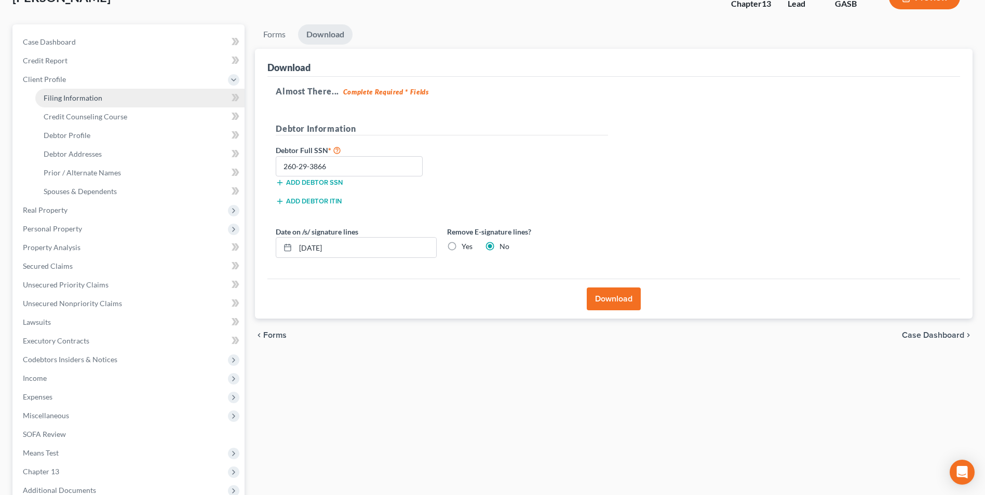
click at [66, 96] on span "Filing Information" at bounding box center [73, 97] width 59 height 9
select select "1"
select select "0"
select select "3"
select select "20"
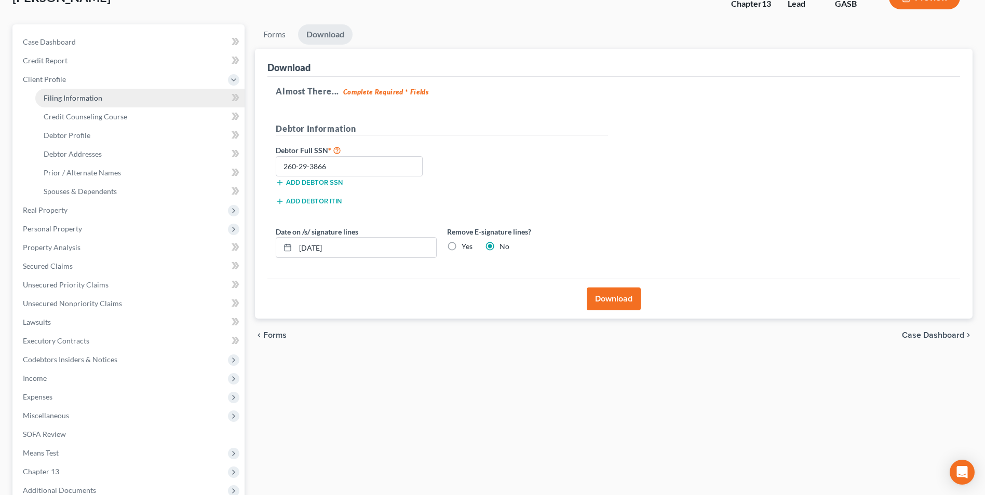
select select "0"
select select "10"
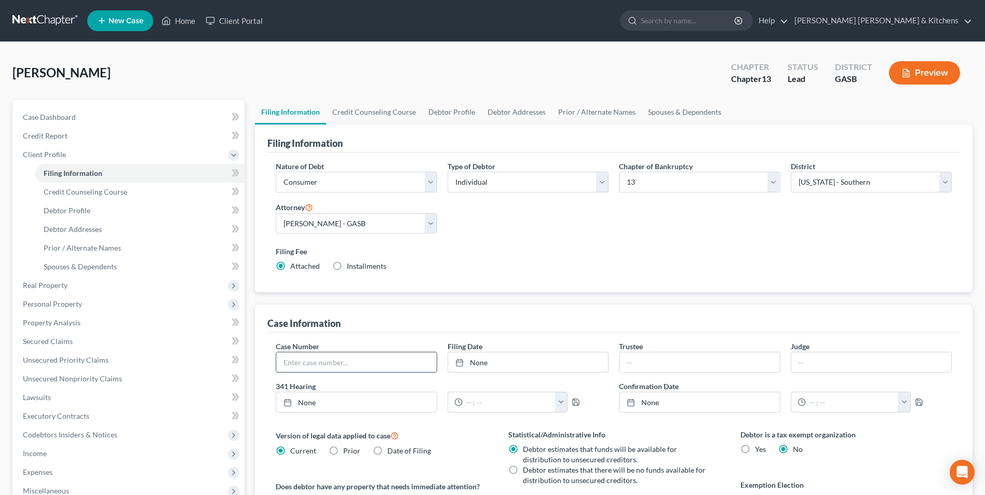
click at [313, 358] on input "text" at bounding box center [356, 362] width 160 height 20
type input "25-60205"
click at [179, 26] on link "Home" at bounding box center [178, 20] width 44 height 19
